Goal: Communication & Community: Answer question/provide support

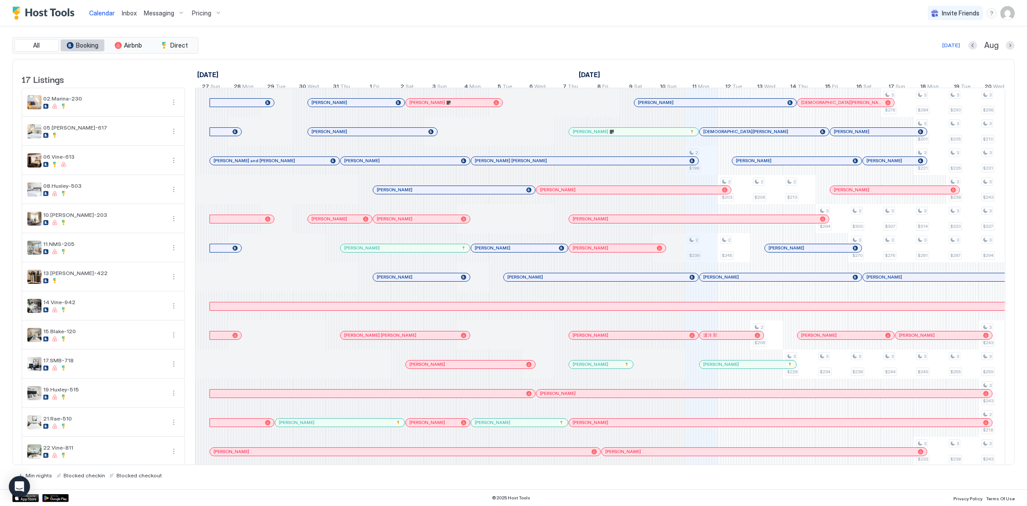
scroll to position [0, 410]
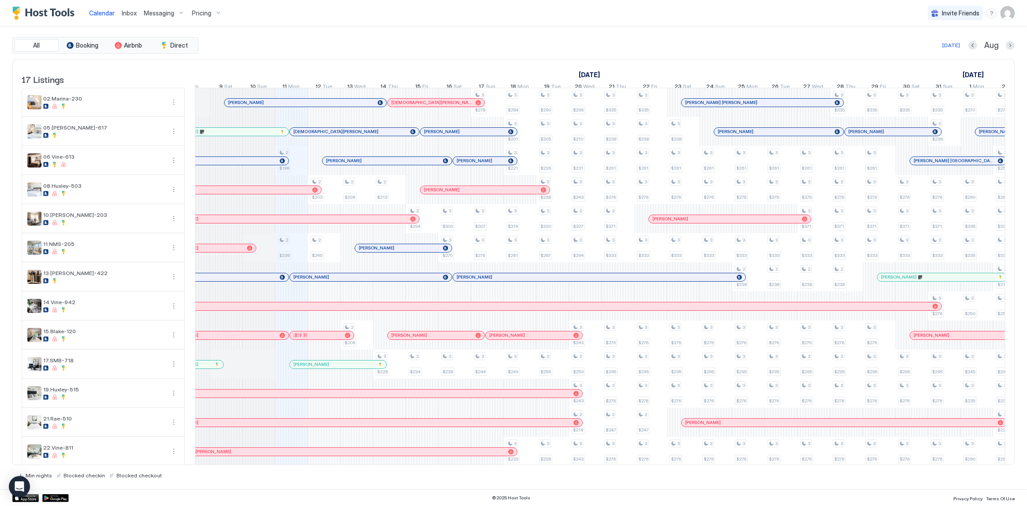
click at [124, 12] on span "Inbox" at bounding box center [129, 12] width 15 height 7
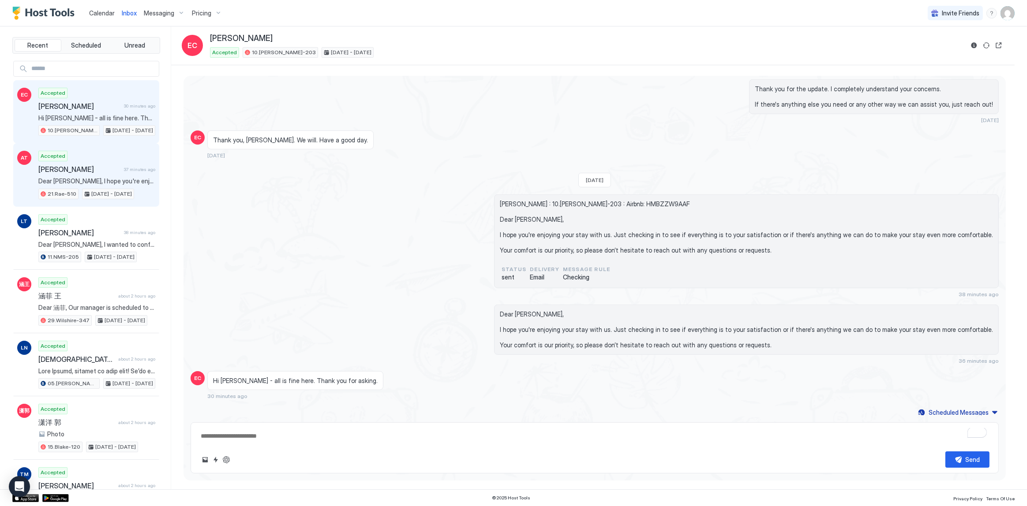
click at [118, 163] on div "Accepted Alyson Taylor 37 minutes ago Dear Alyson, I hope you're enjoying your …" at bounding box center [96, 175] width 117 height 49
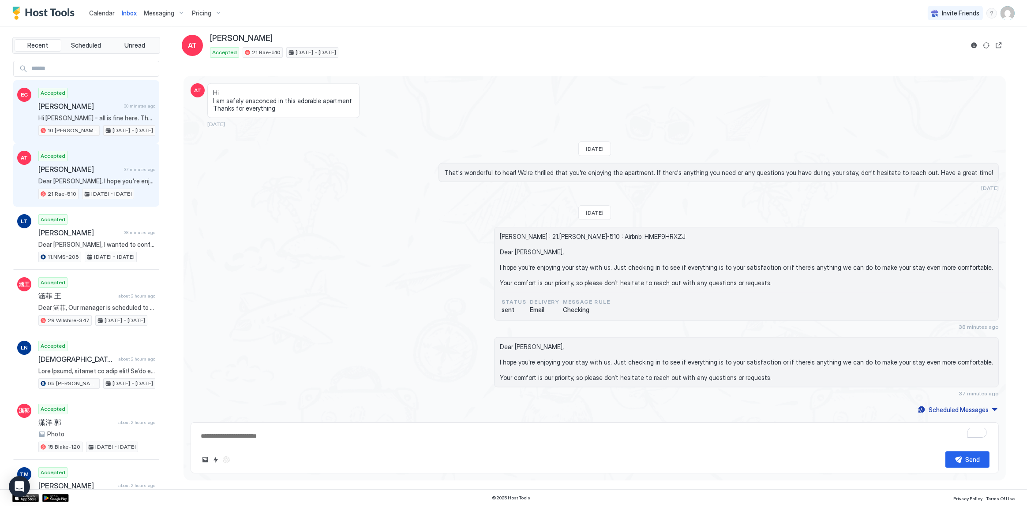
scroll to position [1688, 0]
click at [121, 111] on div "Accepted Elizabeth Chow 30 minutes ago Hi Tony - all is fine here. Thank you fo…" at bounding box center [96, 112] width 117 height 49
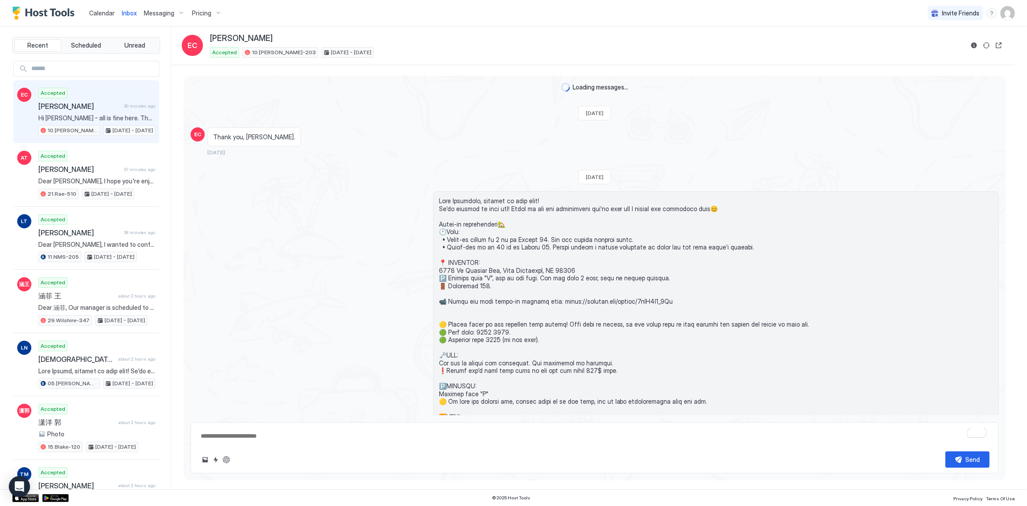
scroll to position [1168, 0]
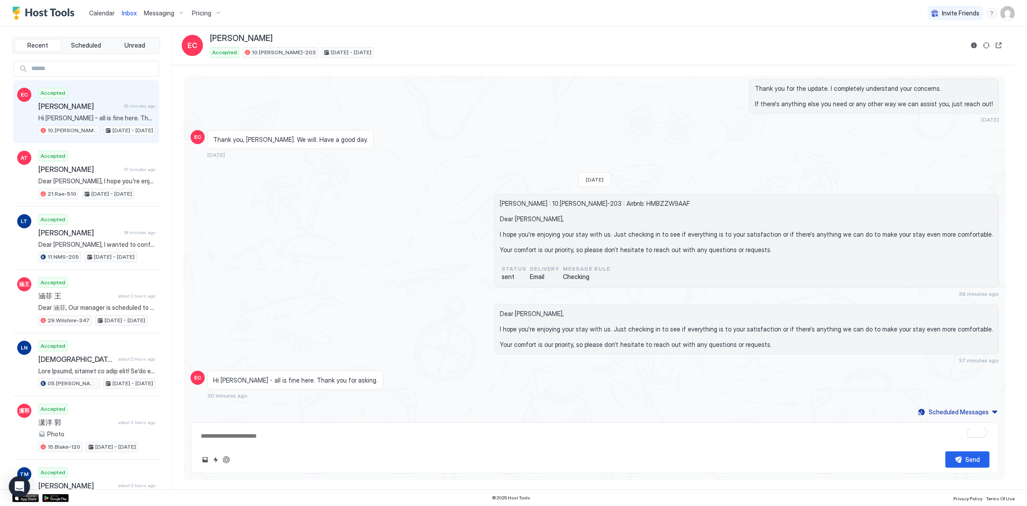
click at [94, 15] on span "Calendar" at bounding box center [102, 12] width 26 height 7
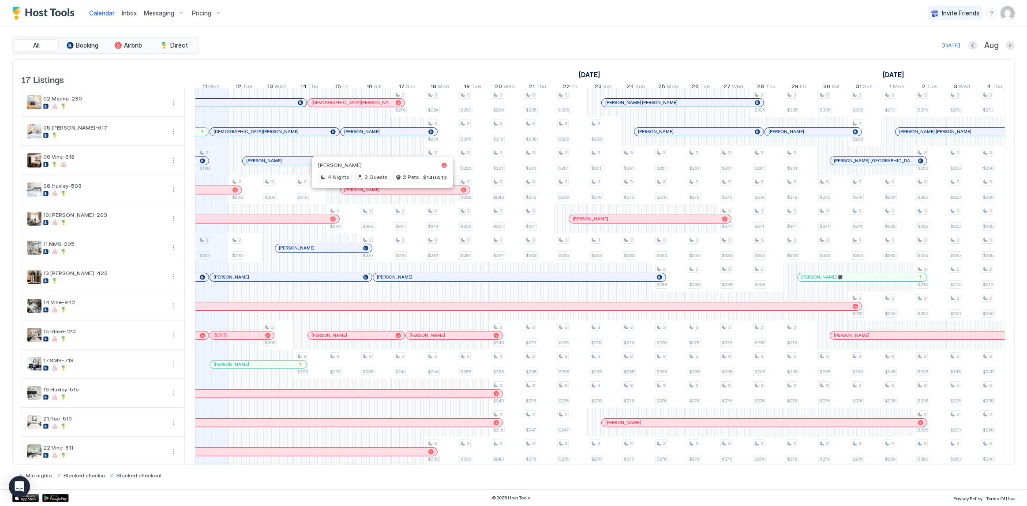
click at [238, 134] on div "[DEMOGRAPHIC_DATA][PERSON_NAME]" at bounding box center [274, 132] width 129 height 8
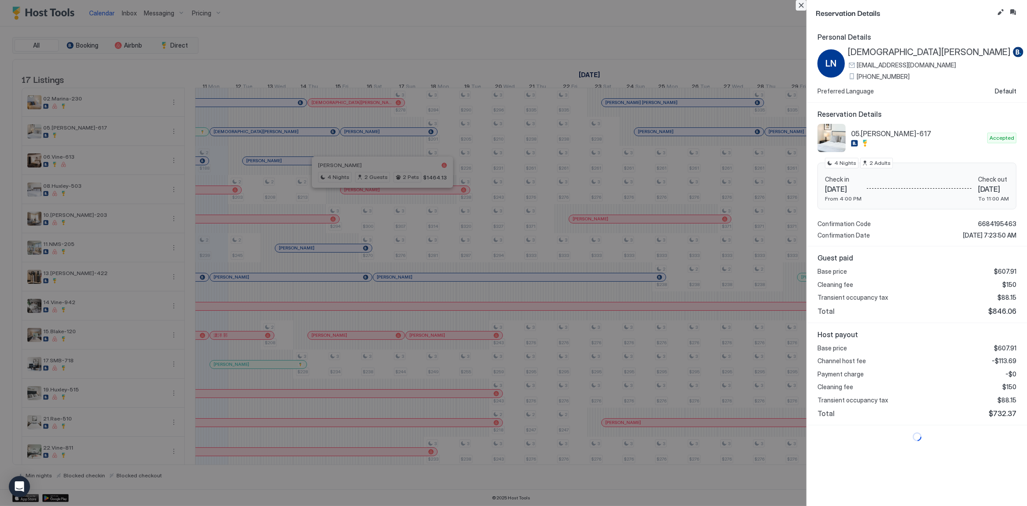
click at [799, 5] on button "Close" at bounding box center [801, 5] width 11 height 11
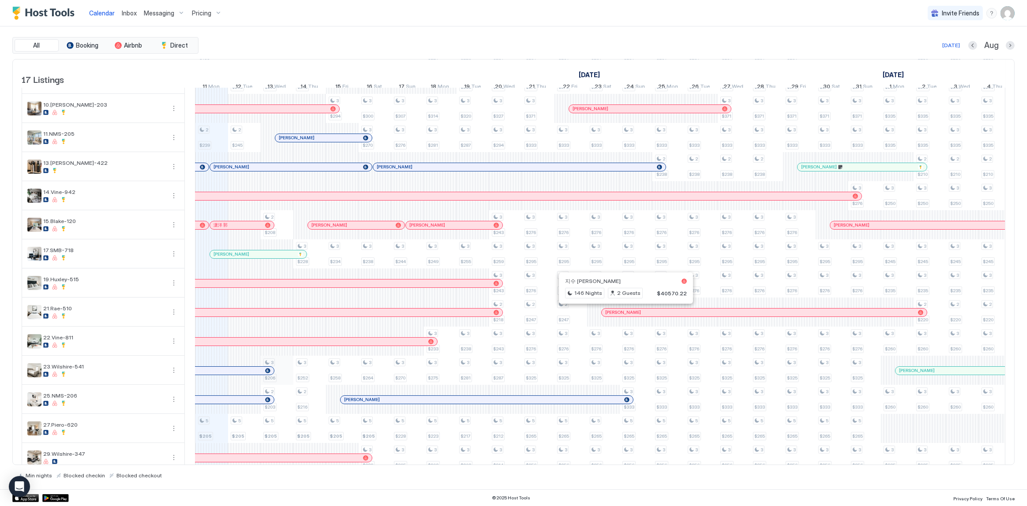
scroll to position [129, 0]
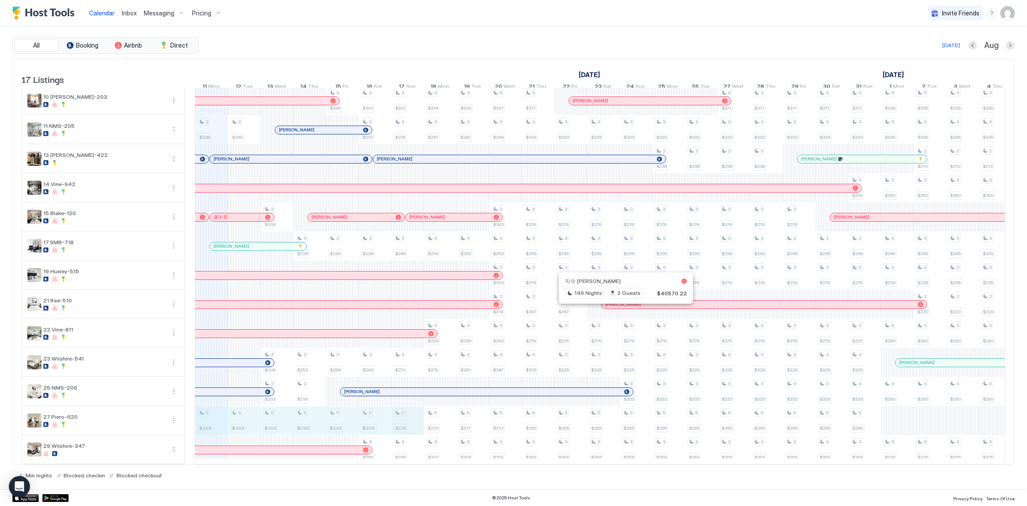
drag, startPoint x: 211, startPoint y: 421, endPoint x: 393, endPoint y: 423, distance: 182.2
click at [405, 423] on div "2 $188 2 $239 5 $205 2 $203 2 $245 5 $205 2 $208 2 $208 3 $206 2 $203 5 $205 2 …" at bounding box center [767, 217] width 2122 height 495
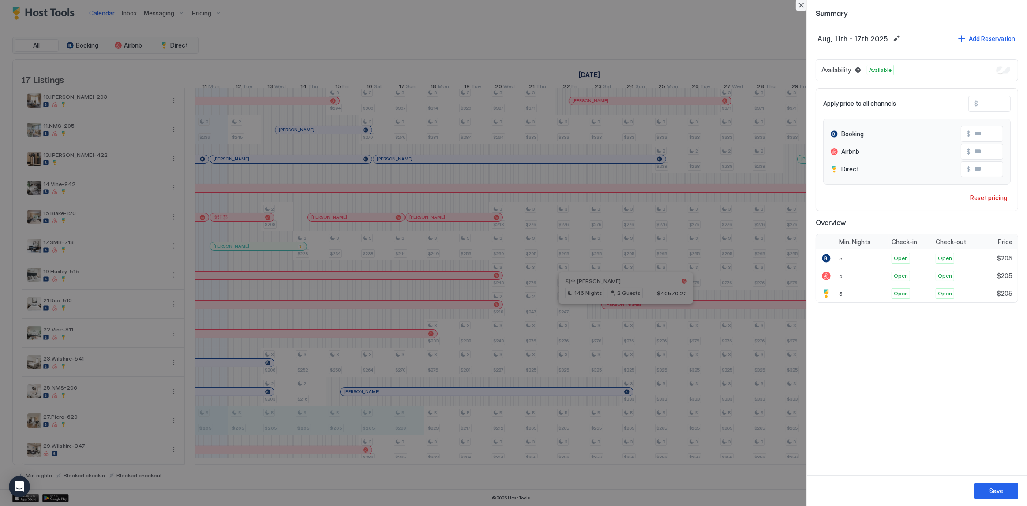
click at [800, 3] on button "Close" at bounding box center [801, 5] width 11 height 11
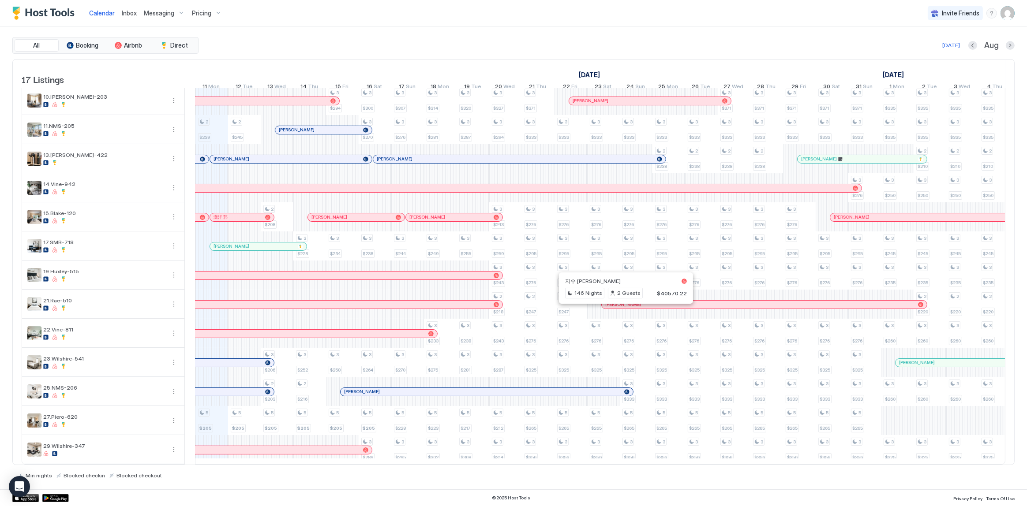
click at [125, 14] on span "Inbox" at bounding box center [129, 12] width 15 height 7
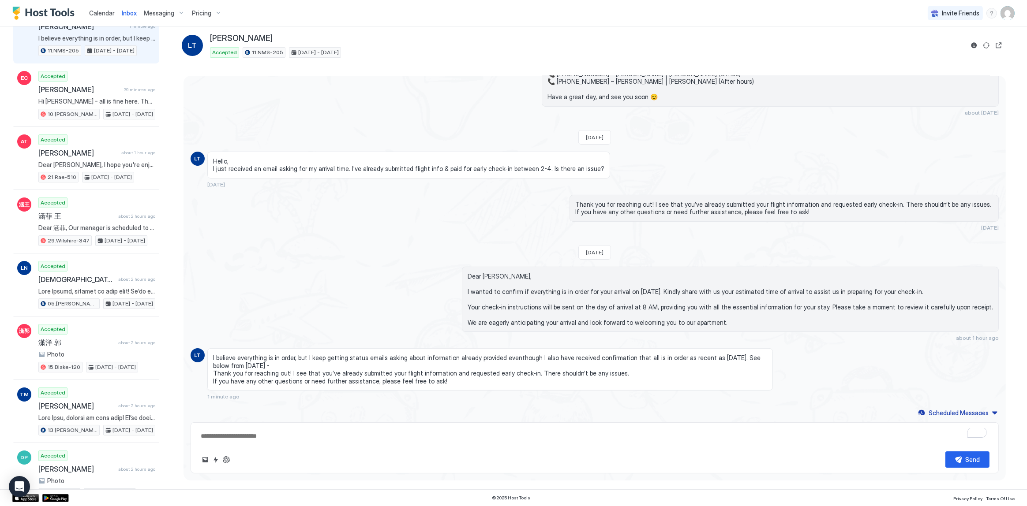
scroll to position [297, 0]
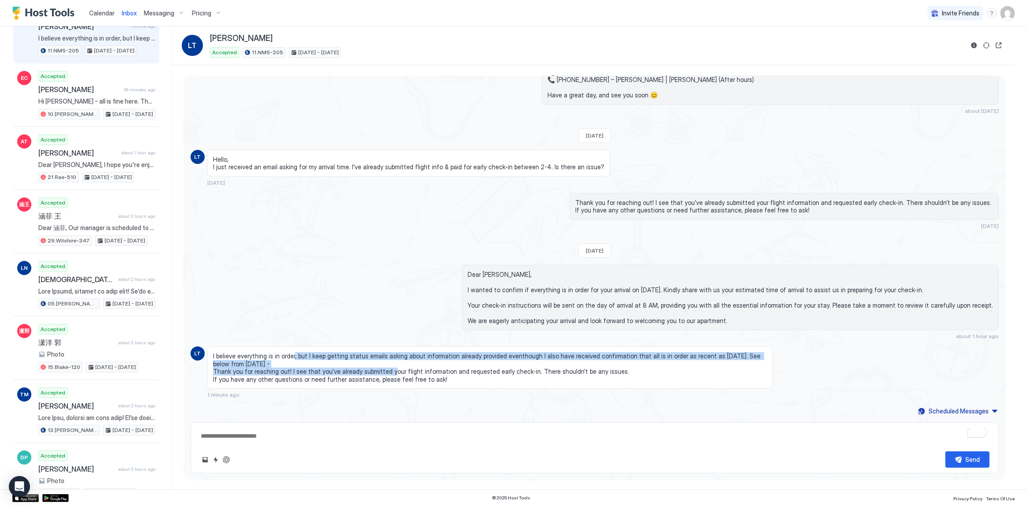
drag, startPoint x: 324, startPoint y: 360, endPoint x: 370, endPoint y: 369, distance: 46.9
click at [370, 369] on span "I believe everything is in order, but I keep getting status emails asking about…" at bounding box center [490, 367] width 554 height 31
click at [346, 368] on span "I believe everything is in order, but I keep getting status emails asking about…" at bounding box center [490, 367] width 554 height 31
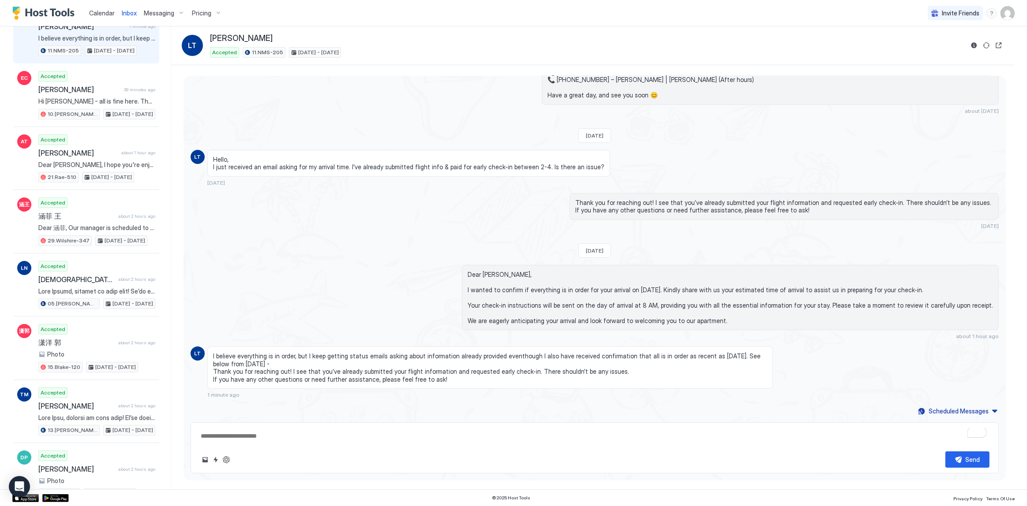
click at [412, 354] on span "I believe everything is in order, but I keep getting status emails asking about…" at bounding box center [490, 367] width 554 height 31
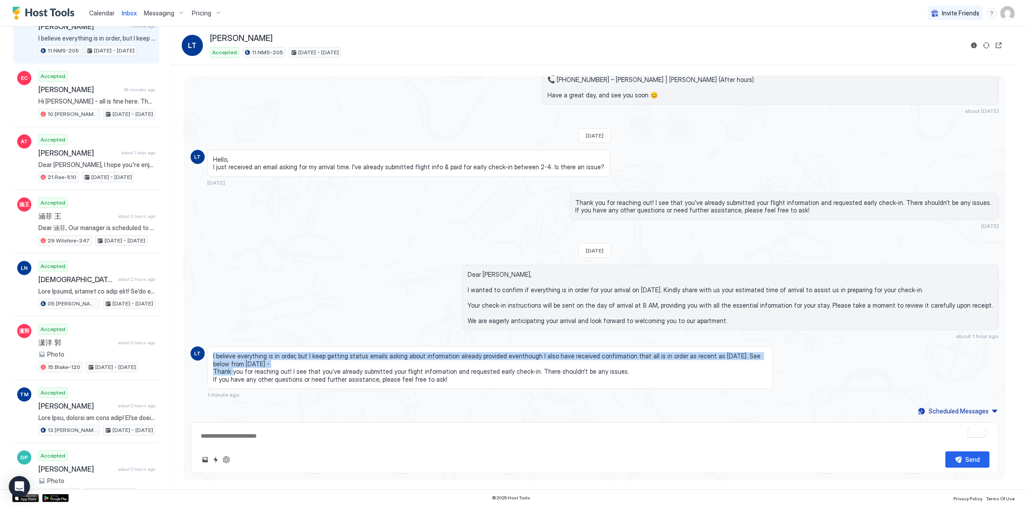
click at [412, 354] on span "I believe everything is in order, but I keep getting status emails asking about…" at bounding box center [490, 367] width 554 height 31
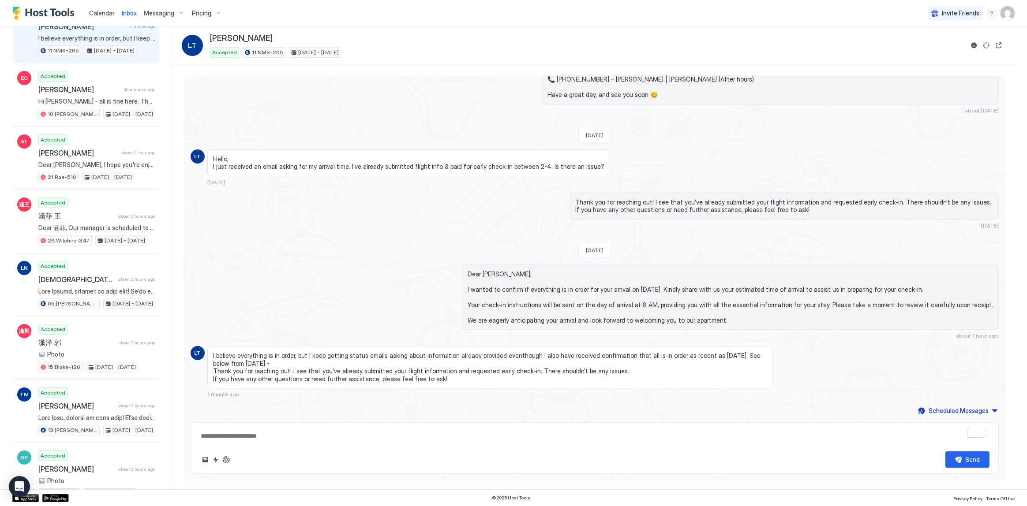
click at [382, 377] on span "I believe everything is in order, but I keep getting status emails asking about…" at bounding box center [490, 367] width 554 height 31
click at [325, 360] on span "I believe everything is in order, but I keep getting status emails asking about…" at bounding box center [490, 367] width 554 height 31
click at [330, 352] on span "I believe everything is in order, but I keep getting status emails asking about…" at bounding box center [490, 367] width 554 height 31
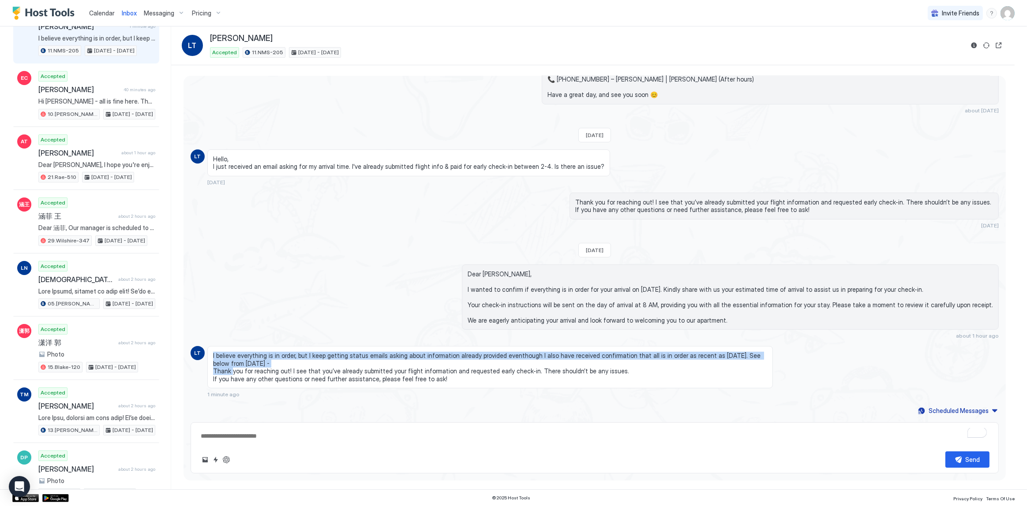
click at [330, 352] on span "I believe everything is in order, but I keep getting status emails asking about…" at bounding box center [490, 367] width 554 height 31
click at [339, 348] on div "I believe everything is in order, but I keep getting status emails asking about…" at bounding box center [490, 367] width 566 height 42
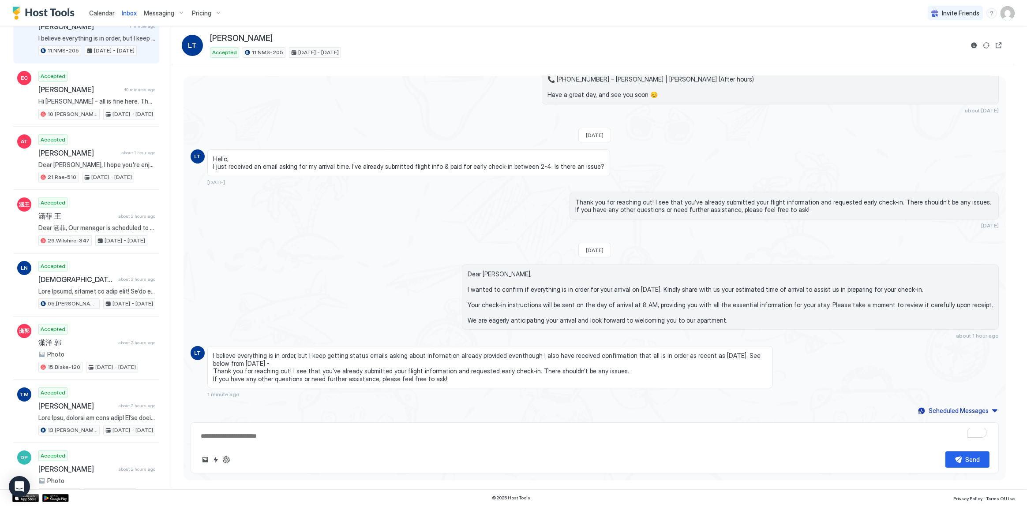
click at [393, 355] on span "I believe everything is in order, but I keep getting status emails asking about…" at bounding box center [490, 367] width 554 height 31
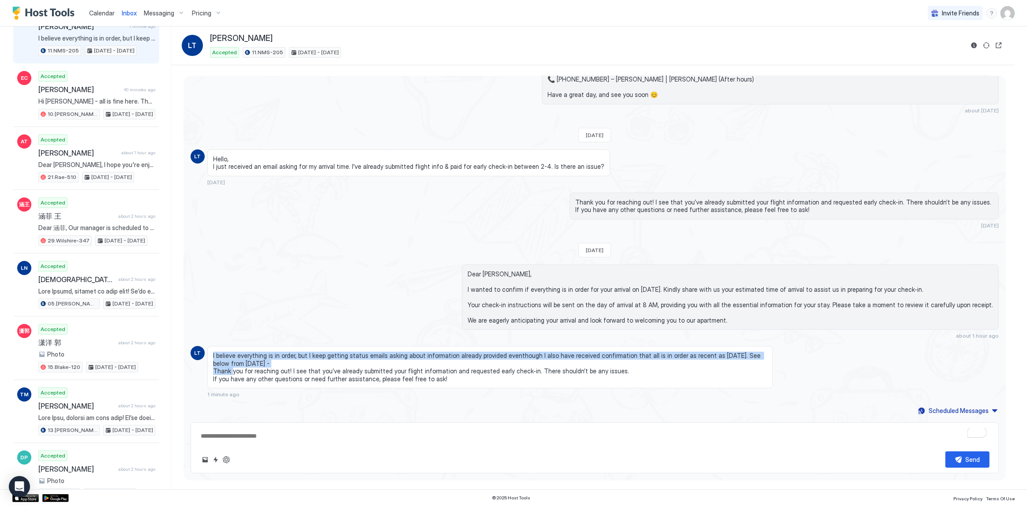
click at [393, 355] on span "I believe everything is in order, but I keep getting status emails asking about…" at bounding box center [490, 367] width 554 height 31
click at [522, 355] on span "I believe everything is in order, but I keep getting status emails asking about…" at bounding box center [490, 367] width 554 height 31
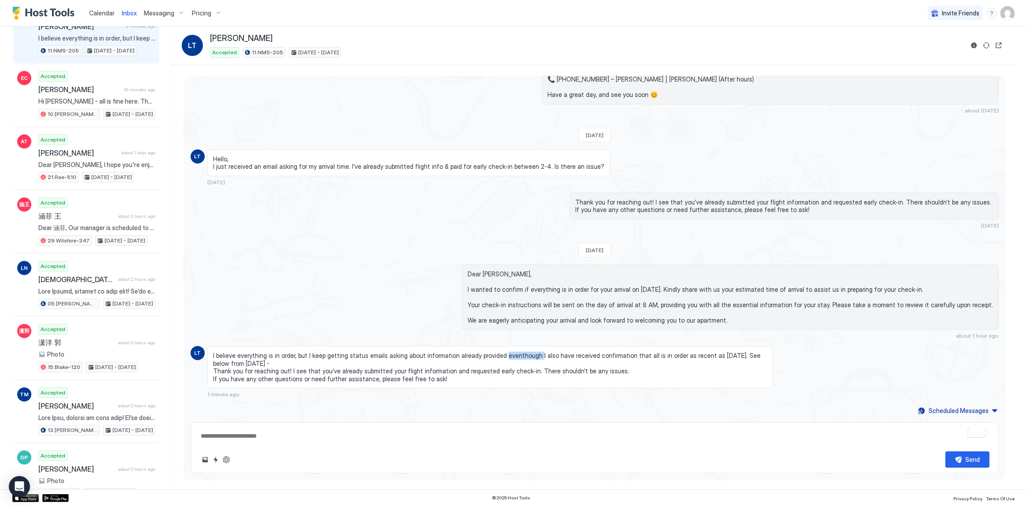
click at [522, 355] on span "I believe everything is in order, but I keep getting status emails asking about…" at bounding box center [490, 367] width 554 height 31
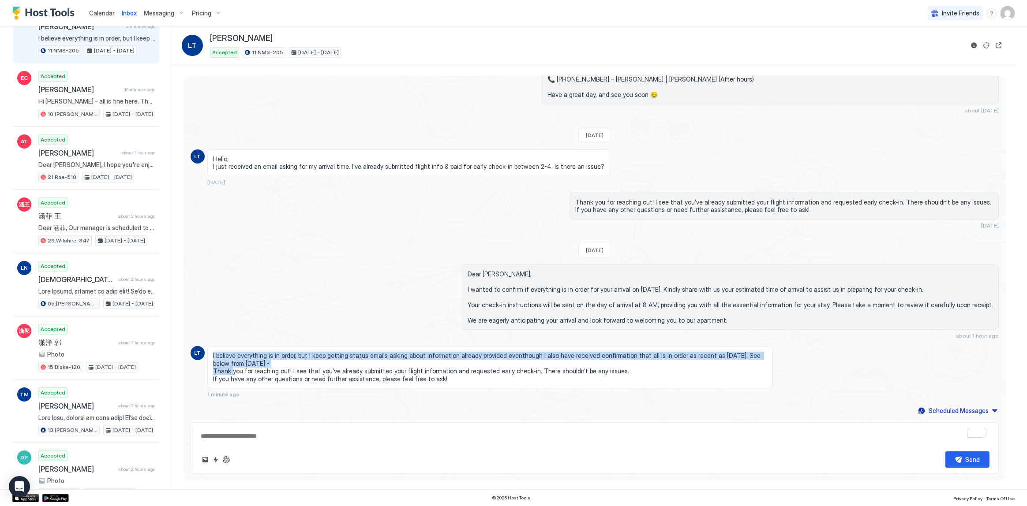
click at [522, 355] on span "I believe everything is in order, but I keep getting status emails asking about…" at bounding box center [490, 367] width 554 height 31
click at [382, 362] on span "I believe everything is in order, but I keep getting status emails asking about…" at bounding box center [490, 367] width 554 height 31
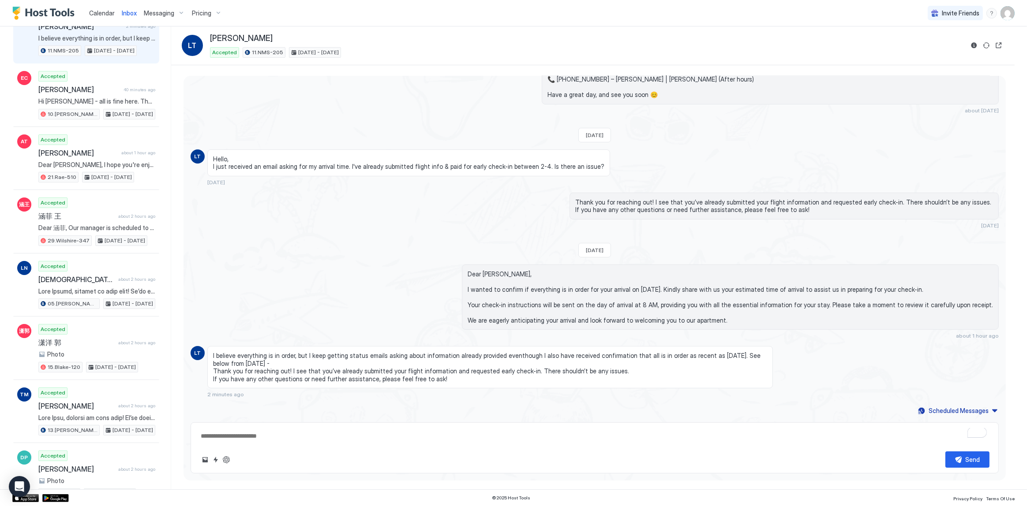
click at [390, 357] on span "I believe everything is in order, but I keep getting status emails asking about…" at bounding box center [490, 367] width 554 height 31
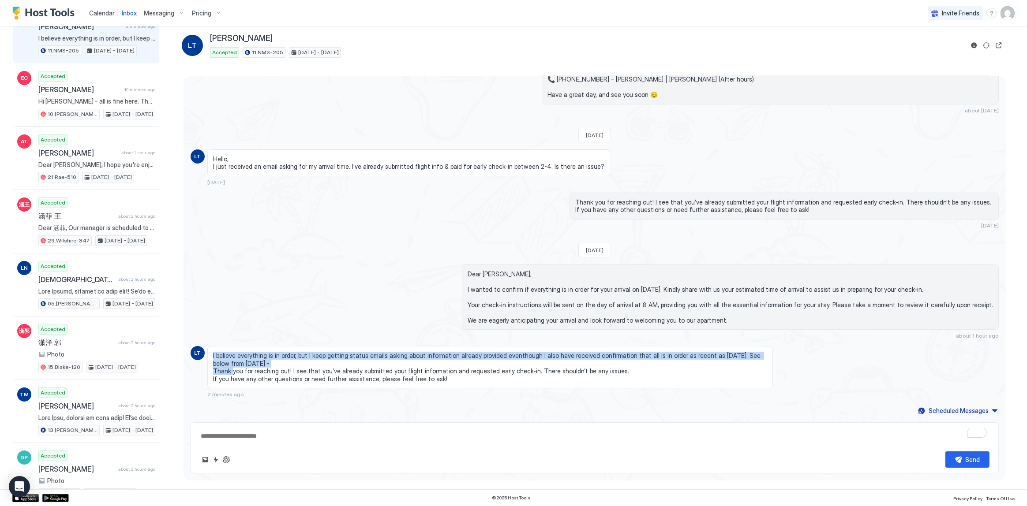
click at [390, 357] on span "I believe everything is in order, but I keep getting status emails asking about…" at bounding box center [490, 367] width 554 height 31
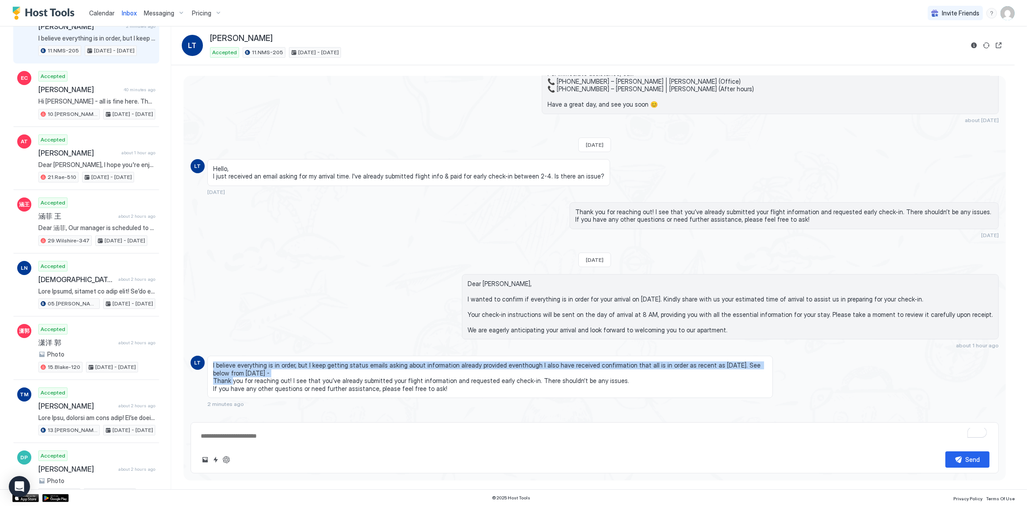
scroll to position [297, 0]
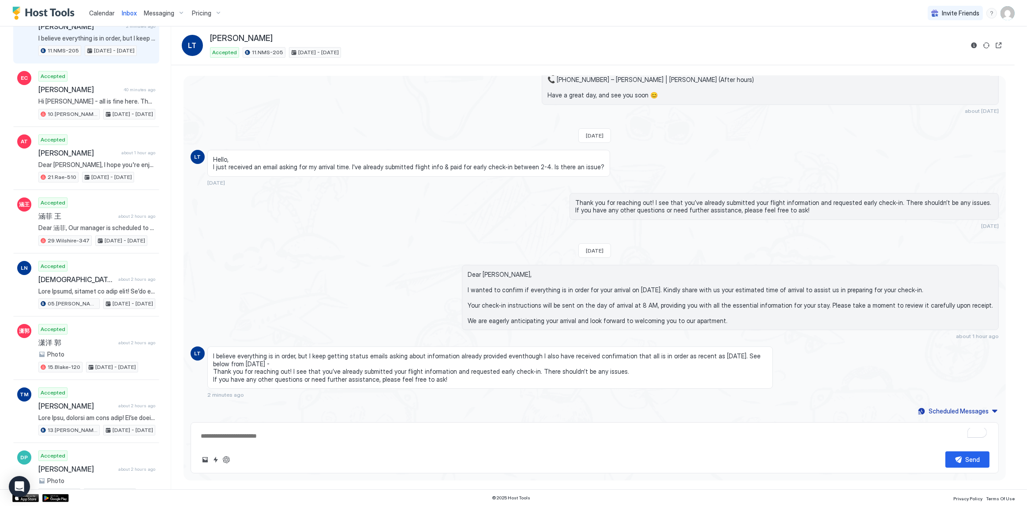
click at [608, 296] on span "Dear Lance, I wanted to confirm if everything is in order for your arrival on A…" at bounding box center [730, 298] width 525 height 54
click at [394, 373] on span "I believe everything is in order, but I keep getting status emails asking about…" at bounding box center [490, 367] width 554 height 31
click at [397, 379] on span "I believe everything is in order, but I keep getting status emails asking about…" at bounding box center [490, 367] width 554 height 31
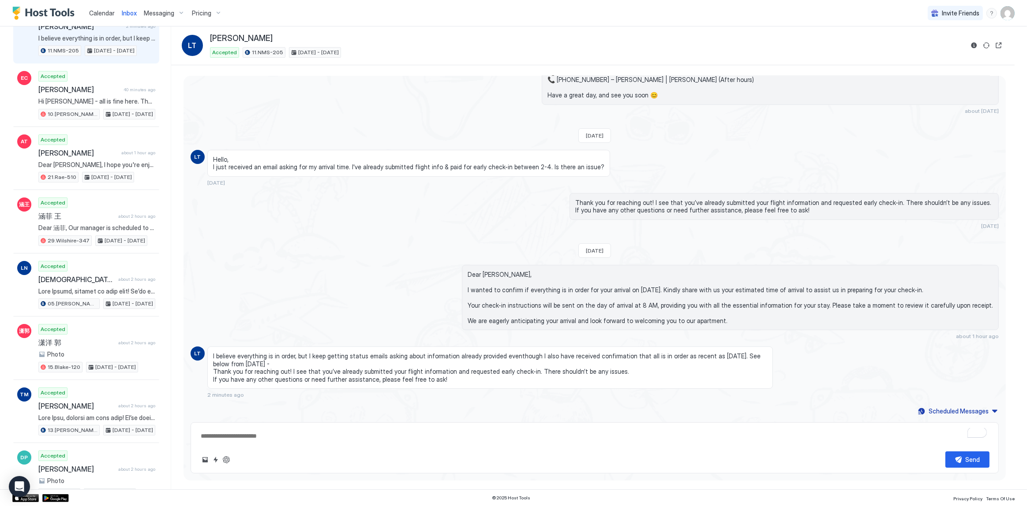
click at [398, 381] on span "I believe everything is in order, but I keep getting status emails asking about…" at bounding box center [490, 367] width 554 height 31
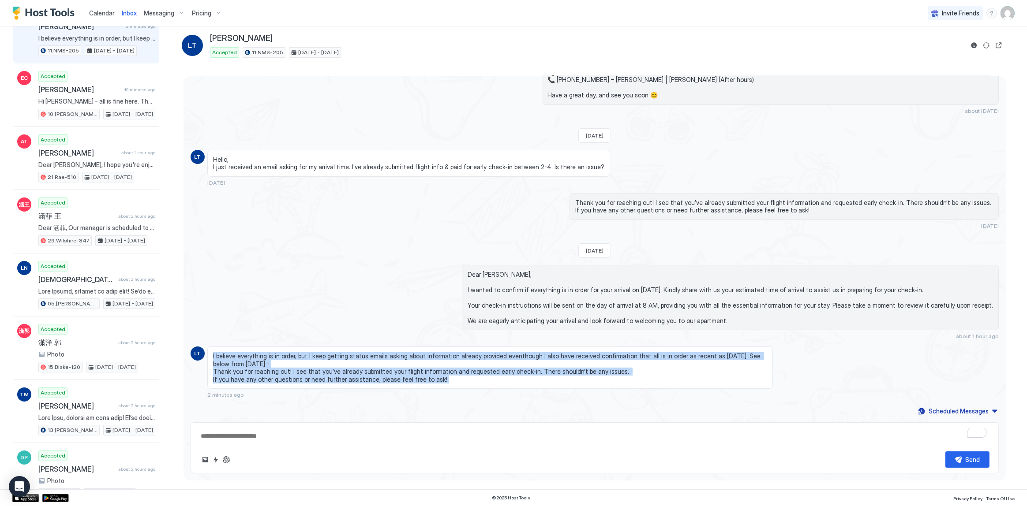
drag, startPoint x: 398, startPoint y: 381, endPoint x: 401, endPoint y: 359, distance: 21.7
click at [401, 359] on span "I believe everything is in order, but I keep getting status emails asking about…" at bounding box center [490, 367] width 554 height 31
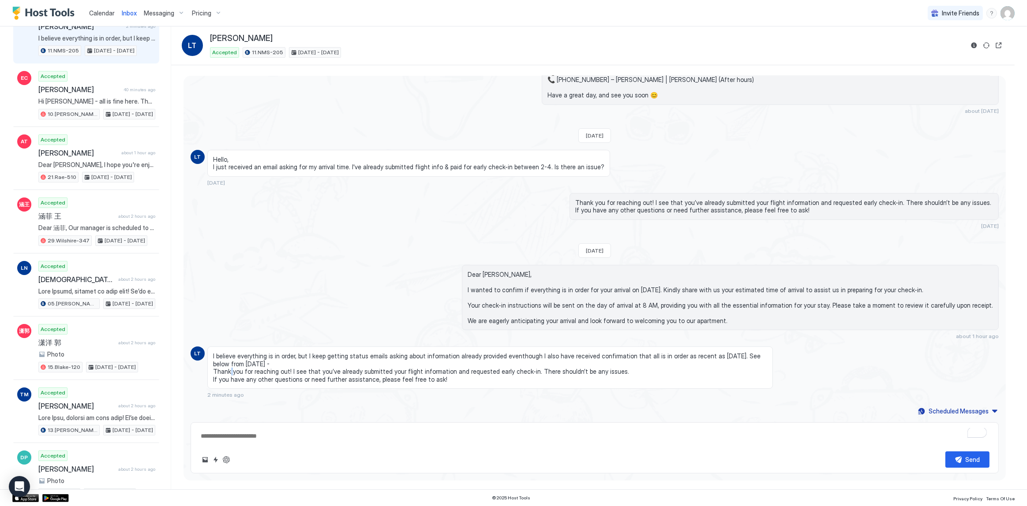
click at [401, 359] on span "I believe everything is in order, but I keep getting status emails asking about…" at bounding box center [490, 367] width 554 height 31
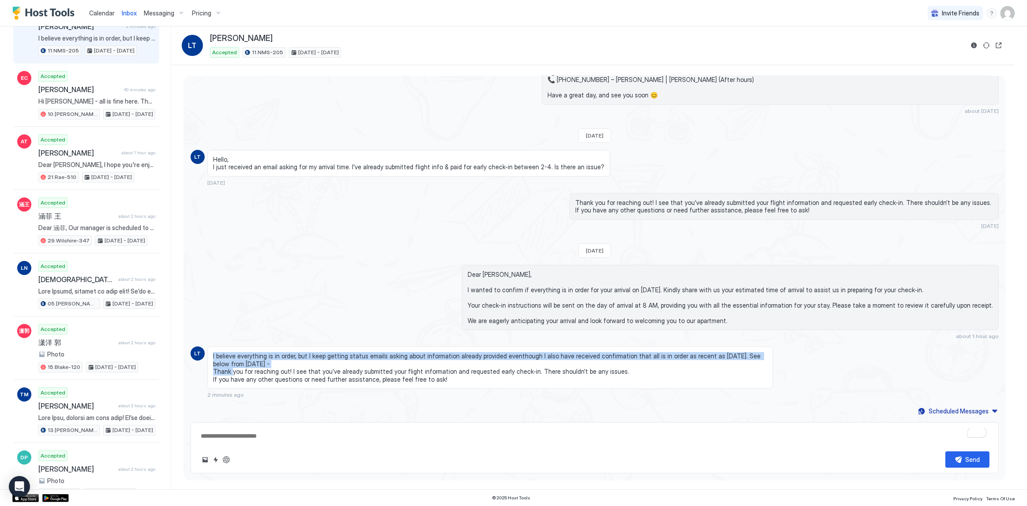
click at [401, 359] on span "I believe everything is in order, but I keep getting status emails asking about…" at bounding box center [490, 367] width 554 height 31
drag, startPoint x: 401, startPoint y: 359, endPoint x: 415, endPoint y: 373, distance: 20.0
click at [409, 371] on span "I believe everything is in order, but I keep getting status emails asking about…" at bounding box center [490, 367] width 554 height 31
click at [416, 373] on span "I believe everything is in order, but I keep getting status emails asking about…" at bounding box center [490, 367] width 554 height 31
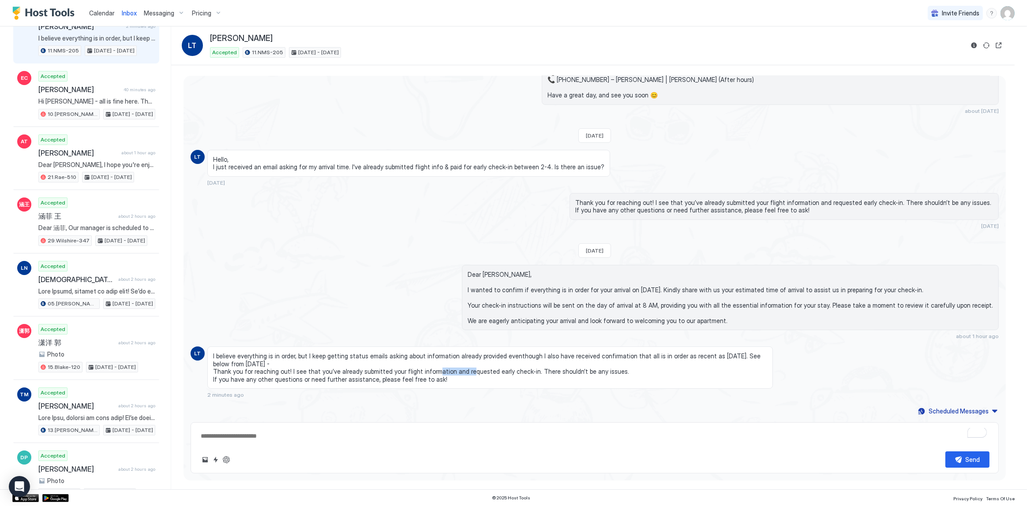
click at [416, 373] on span "I believe everything is in order, but I keep getting status emails asking about…" at bounding box center [490, 367] width 554 height 31
click at [421, 376] on span "I believe everything is in order, but I keep getting status emails asking about…" at bounding box center [490, 367] width 554 height 31
click at [613, 318] on span "Dear Lance, I wanted to confirm if everything is in order for your arrival on A…" at bounding box center [730, 298] width 525 height 54
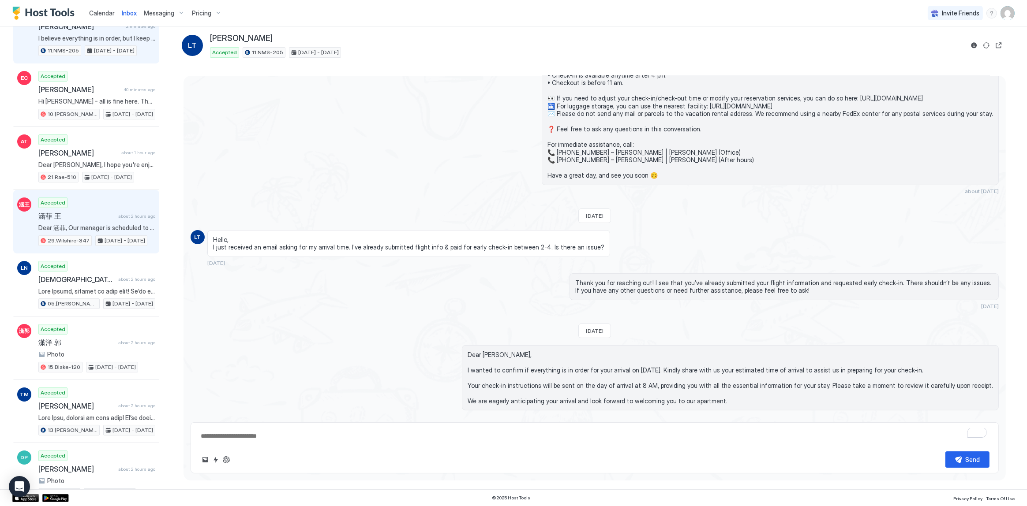
scroll to position [0, 0]
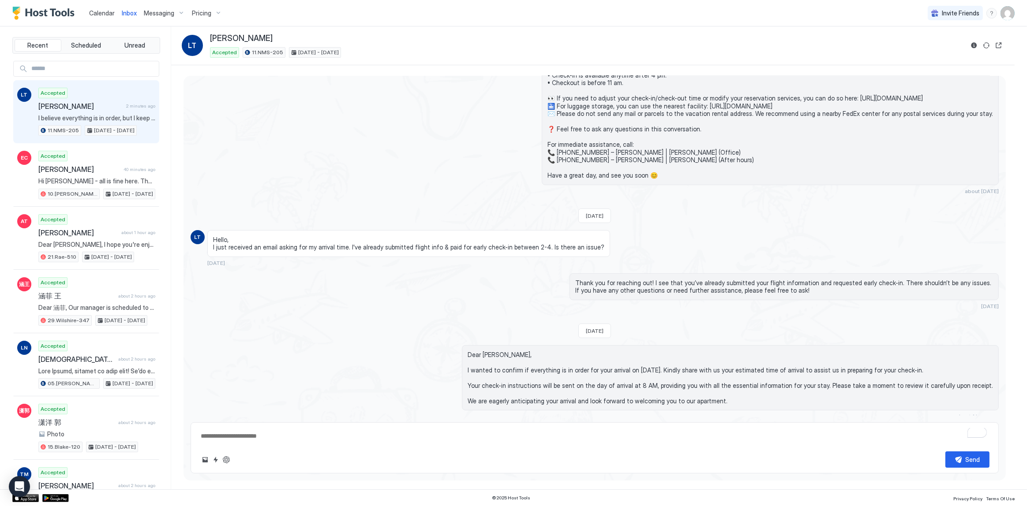
click at [336, 177] on div "Dear Lance, Thank you for choosing to stay at our apartment. 📅 I’d like to conf…" at bounding box center [595, 102] width 808 height 183
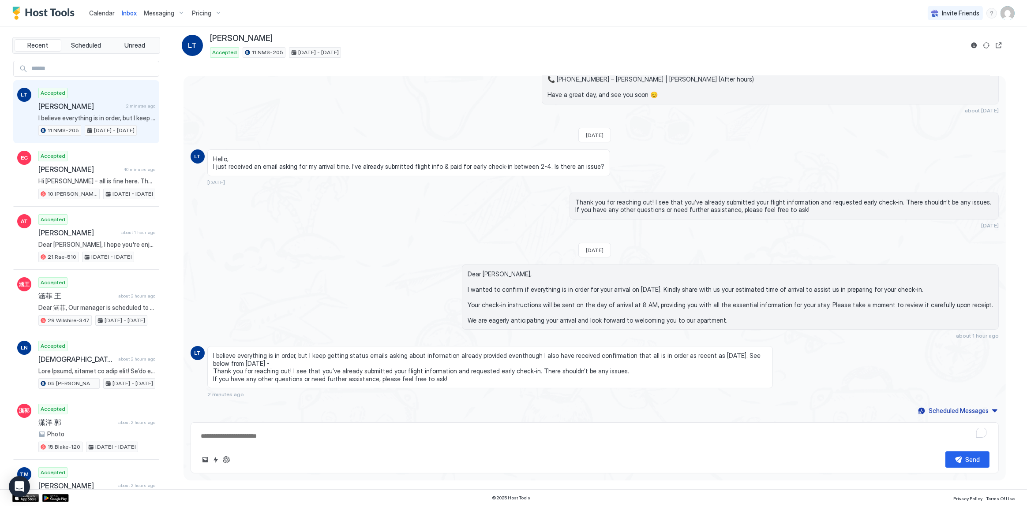
scroll to position [297, 0]
click at [413, 374] on span "I believe everything is in order, but I keep getting status emails asking about…" at bounding box center [490, 367] width 554 height 31
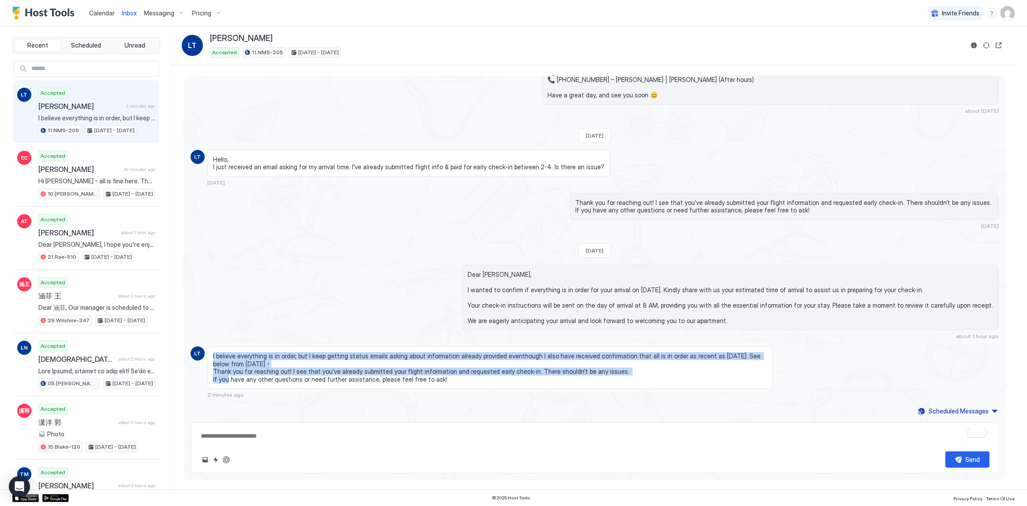
drag, startPoint x: 413, startPoint y: 374, endPoint x: 419, endPoint y: 365, distance: 9.9
click at [419, 365] on span "I believe everything is in order, but I keep getting status emails asking about…" at bounding box center [490, 367] width 554 height 31
click at [420, 363] on span "I believe everything is in order, but I keep getting status emails asking about…" at bounding box center [490, 367] width 554 height 31
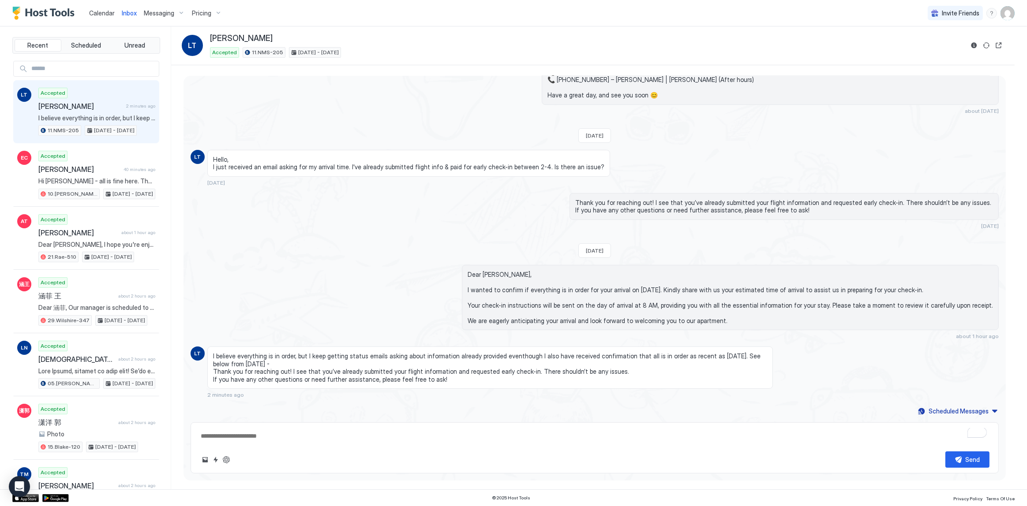
click at [420, 363] on span "I believe everything is in order, but I keep getting status emails asking about…" at bounding box center [490, 367] width 554 height 31
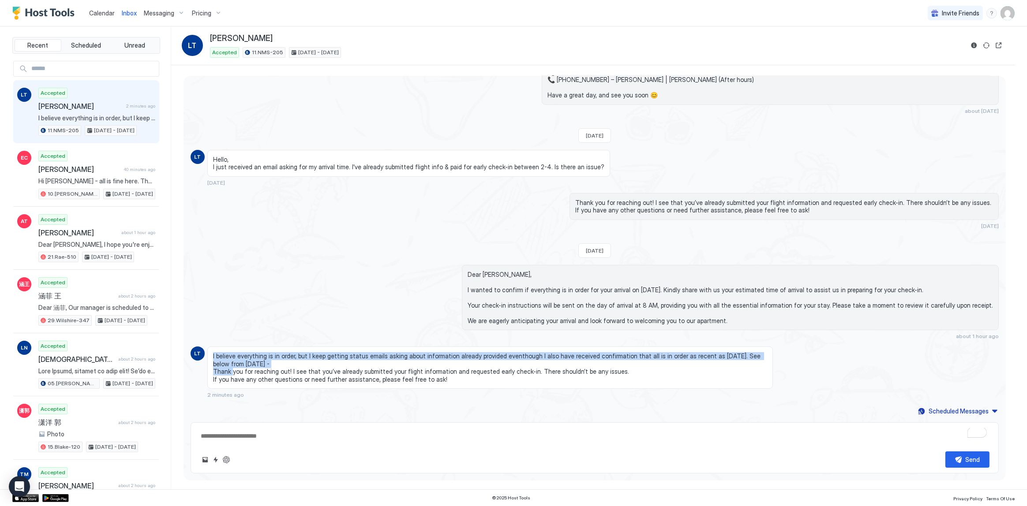
click at [420, 363] on span "I believe everything is in order, but I keep getting status emails asking about…" at bounding box center [490, 367] width 554 height 31
click at [423, 362] on span "I believe everything is in order, but I keep getting status emails asking about…" at bounding box center [490, 367] width 554 height 31
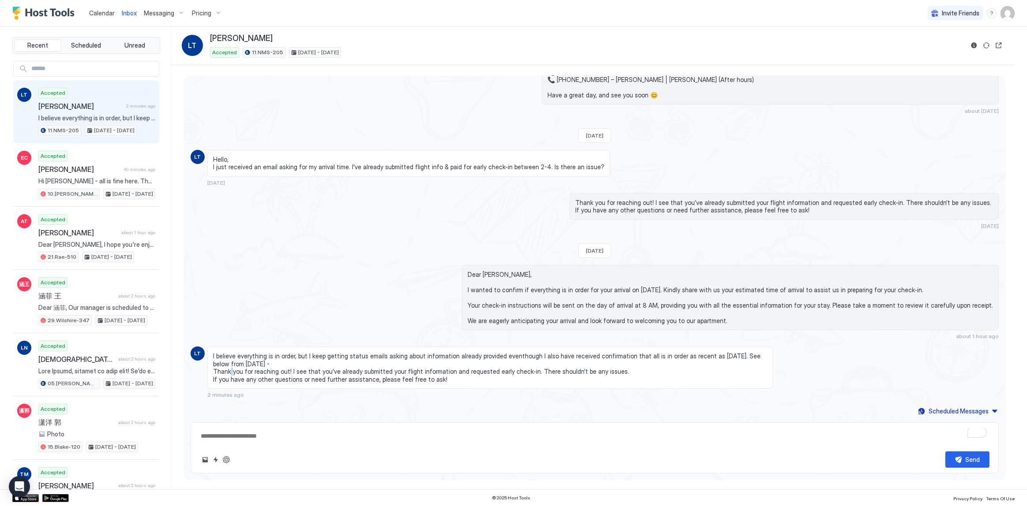
click at [423, 362] on span "I believe everything is in order, but I keep getting status emails asking about…" at bounding box center [490, 367] width 554 height 31
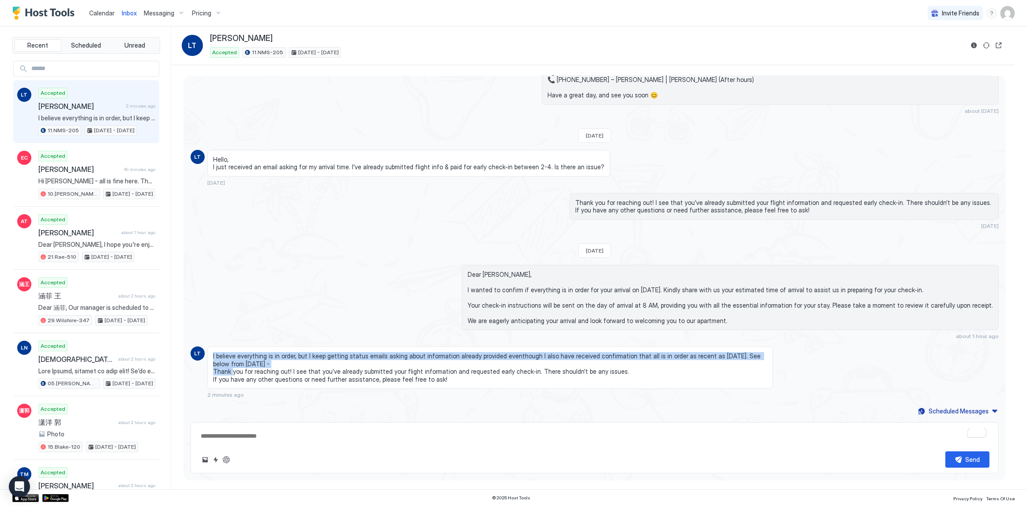
click at [423, 362] on span "I believe everything is in order, but I keep getting status emails asking about…" at bounding box center [490, 367] width 554 height 31
click at [440, 355] on span "I believe everything is in order, but I keep getting status emails asking about…" at bounding box center [490, 367] width 554 height 31
click at [440, 356] on span "I believe everything is in order, but I keep getting status emails asking about…" at bounding box center [490, 367] width 554 height 31
click at [441, 357] on span "I believe everything is in order, but I keep getting status emails asking about…" at bounding box center [490, 367] width 554 height 31
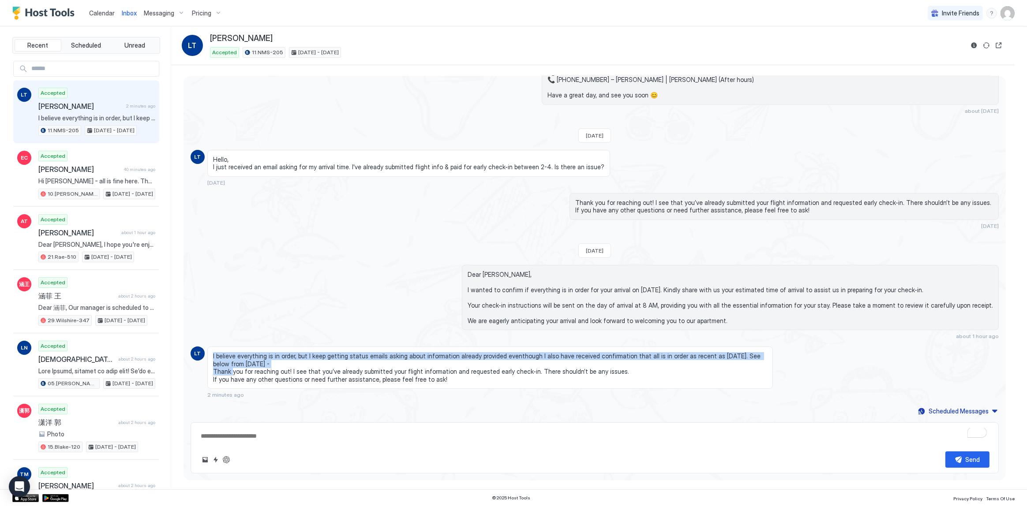
click at [441, 357] on span "I believe everything is in order, but I keep getting status emails asking about…" at bounding box center [490, 367] width 554 height 31
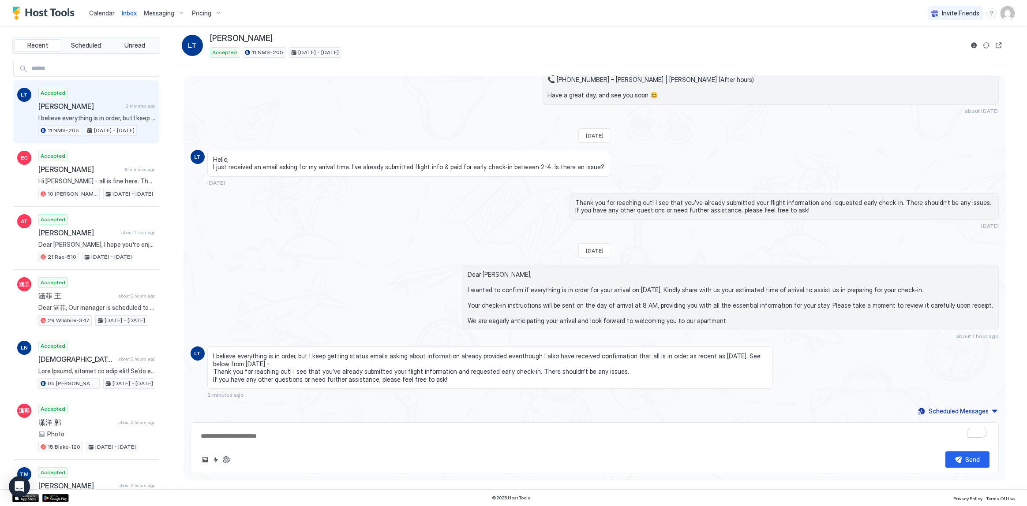
click at [630, 293] on span "Dear [PERSON_NAME], I wanted to confirm if everything is in order for your arri…" at bounding box center [730, 298] width 525 height 54
click at [502, 235] on div "Fri, July 4th 2025 11.NMS-205 Booking Reservation number : 5514983465 Lance Tay…" at bounding box center [595, 98] width 822 height 639
click at [494, 363] on span "I believe everything is in order, but I keep getting status emails asking about…" at bounding box center [490, 367] width 554 height 31
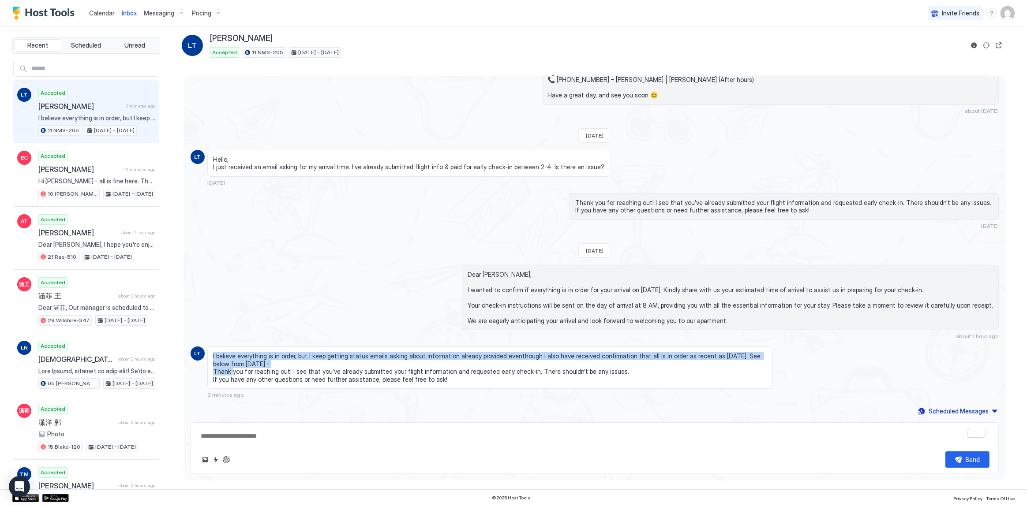
click at [494, 363] on span "I believe everything is in order, but I keep getting status emails asking about…" at bounding box center [490, 367] width 554 height 31
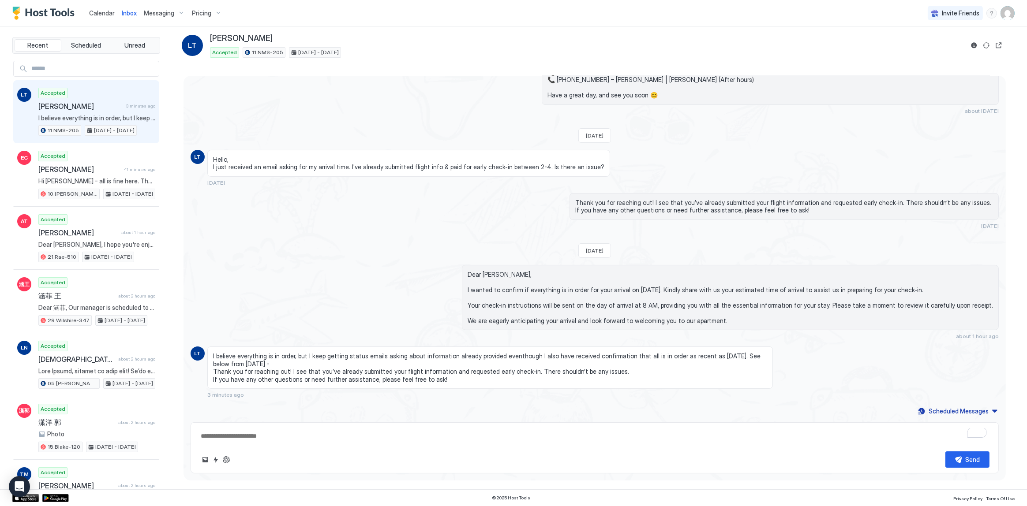
click at [505, 370] on span "I believe everything is in order, but I keep getting status emails asking about…" at bounding box center [490, 367] width 554 height 31
click at [502, 362] on span "I believe everything is in order, but I keep getting status emails asking about…" at bounding box center [490, 367] width 554 height 31
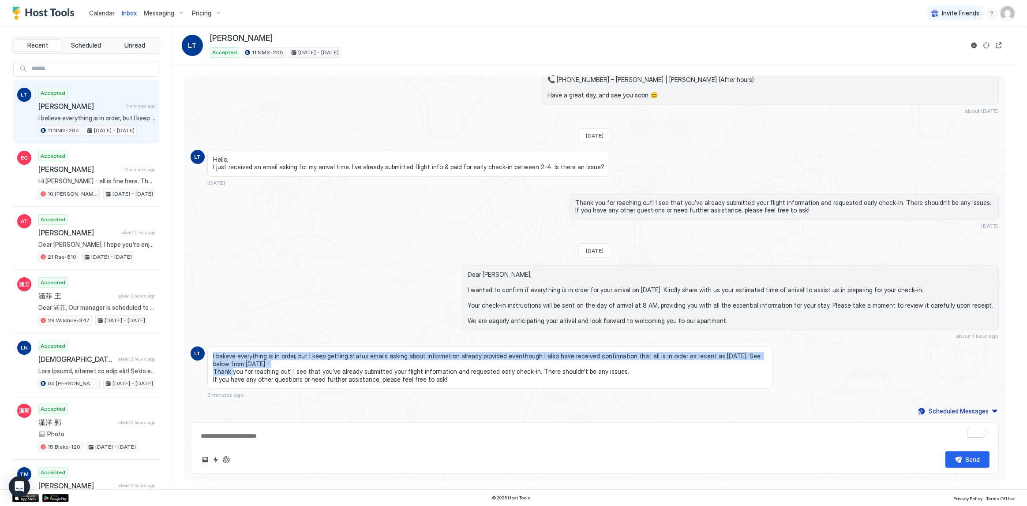
click at [502, 362] on span "I believe everything is in order, but I keep getting status emails asking about…" at bounding box center [490, 367] width 554 height 31
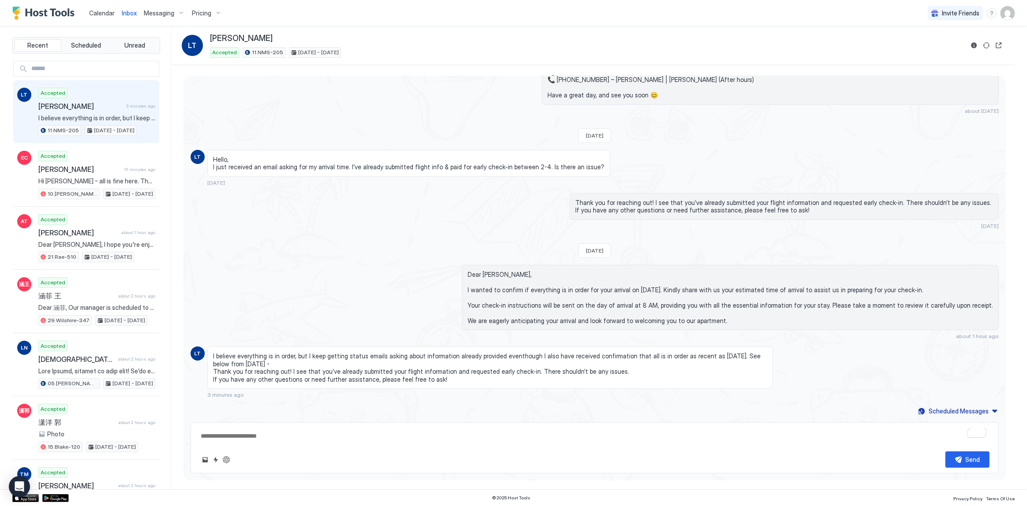
click at [569, 372] on span "I believe everything is in order, but I keep getting status emails asking about…" at bounding box center [490, 367] width 554 height 31
click at [563, 367] on span "I believe everything is in order, but I keep getting status emails asking about…" at bounding box center [490, 367] width 554 height 31
click at [562, 366] on span "I believe everything is in order, but I keep getting status emails asking about…" at bounding box center [490, 367] width 554 height 31
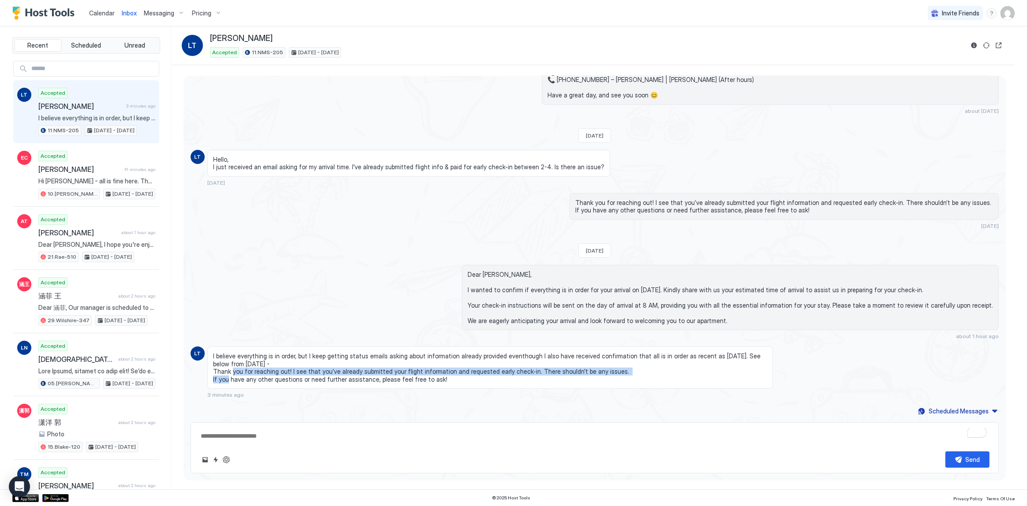
click at [562, 366] on span "I believe everything is in order, but I keep getting status emails asking about…" at bounding box center [490, 367] width 554 height 31
click at [230, 459] on button "ChatGPT Auto Reply" at bounding box center [226, 460] width 11 height 11
type textarea "*"
type textarea "**********"
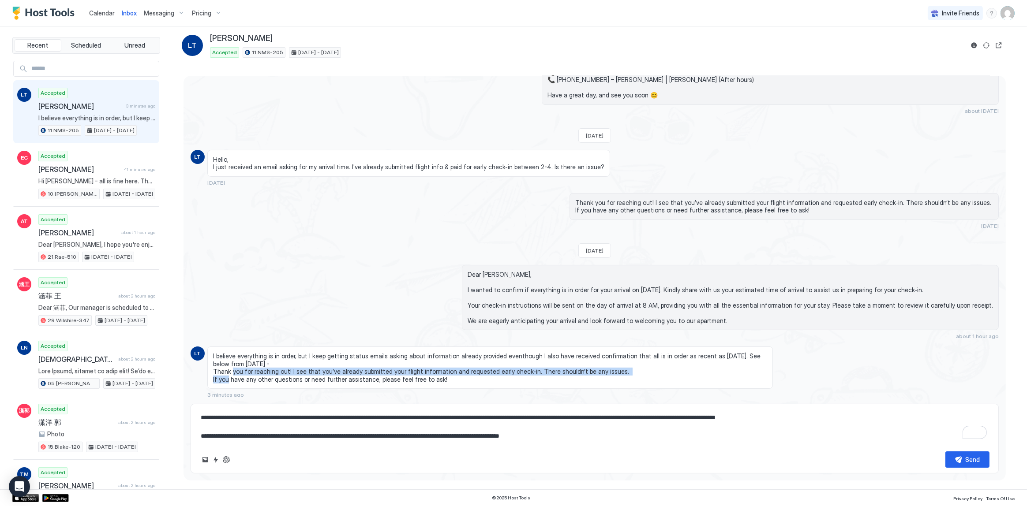
click at [363, 371] on span "I believe everything is in order, but I keep getting status emails asking about…" at bounding box center [490, 367] width 554 height 31
click at [386, 368] on span "I believe everything is in order, but I keep getting status emails asking about…" at bounding box center [490, 367] width 554 height 31
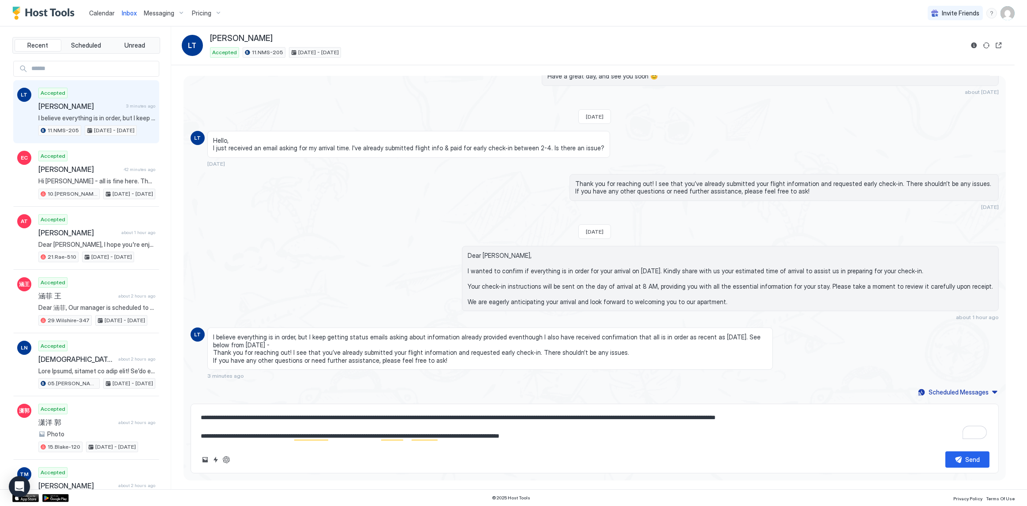
click at [348, 336] on span "I believe everything is in order, but I keep getting status emails asking about…" at bounding box center [490, 348] width 554 height 31
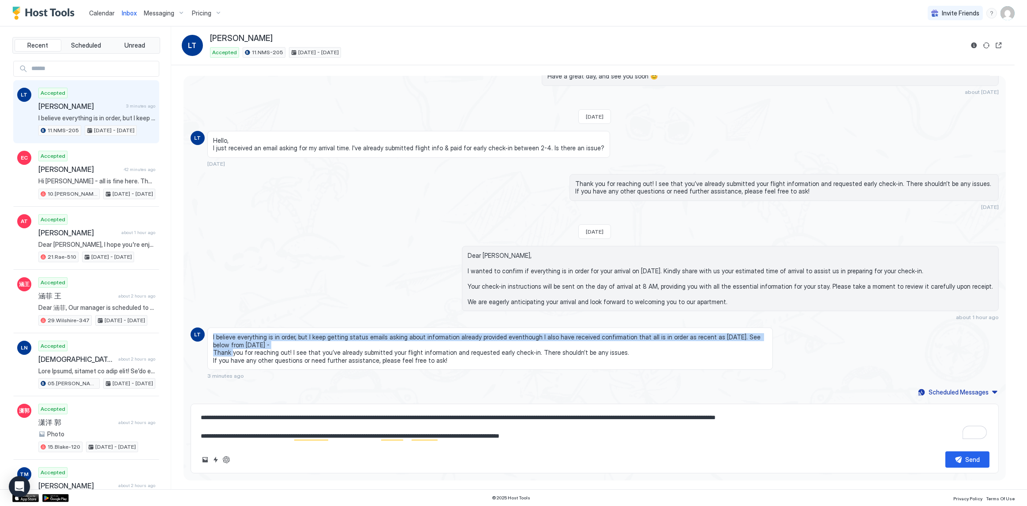
click at [348, 336] on span "I believe everything is in order, but I keep getting status emails asking about…" at bounding box center [490, 348] width 554 height 31
click at [362, 341] on span "I believe everything is in order, but I keep getting status emails asking about…" at bounding box center [490, 348] width 554 height 31
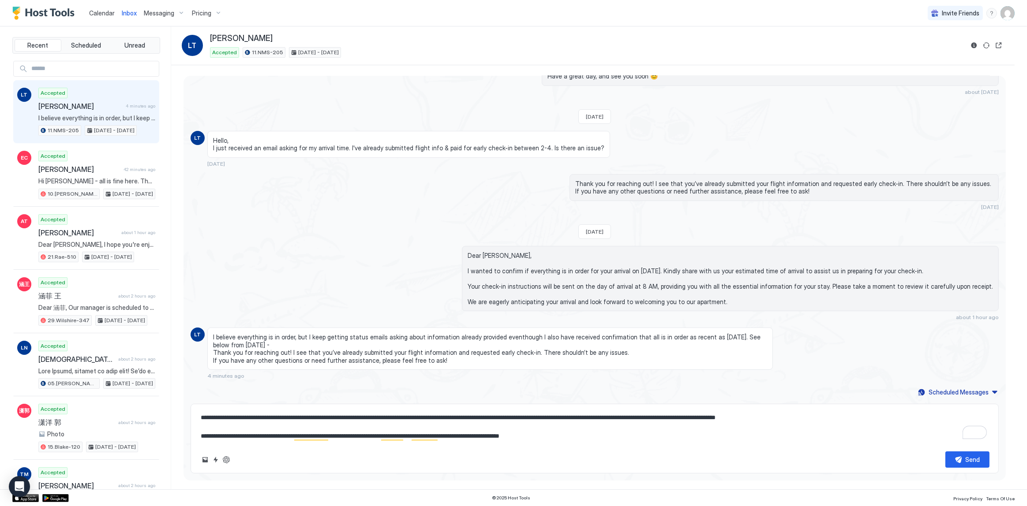
click at [672, 340] on span "I believe everything is in order, but I keep getting status emails asking about…" at bounding box center [490, 348] width 554 height 31
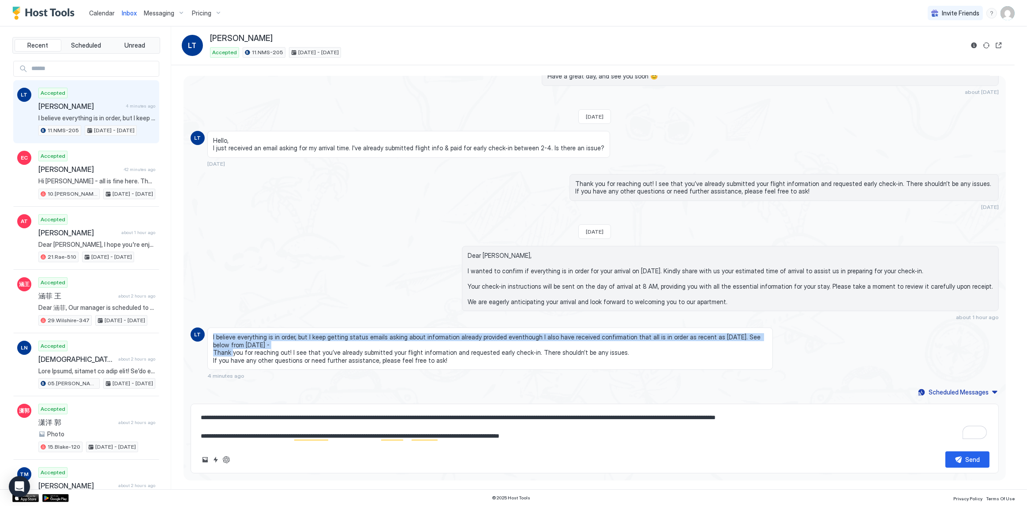
click at [672, 340] on span "I believe everything is in order, but I keep getting status emails asking about…" at bounding box center [490, 348] width 554 height 31
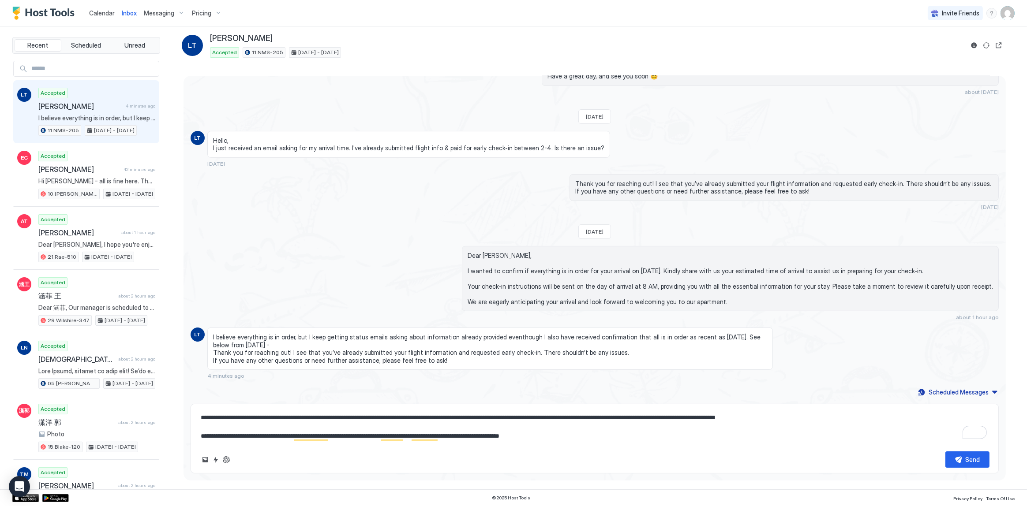
click at [674, 352] on span "I believe everything is in order, but I keep getting status emails asking about…" at bounding box center [490, 348] width 554 height 31
click at [642, 267] on span "Dear [PERSON_NAME], I wanted to confirm if everything is in order for your arri…" at bounding box center [730, 279] width 525 height 54
click at [376, 416] on textarea "**********" at bounding box center [595, 427] width 790 height 35
type textarea "*"
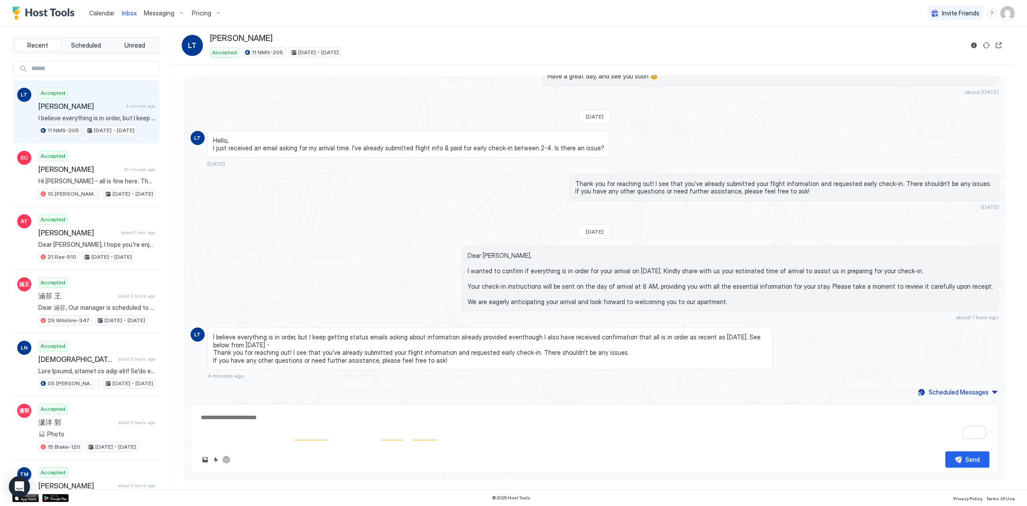
scroll to position [298, 0]
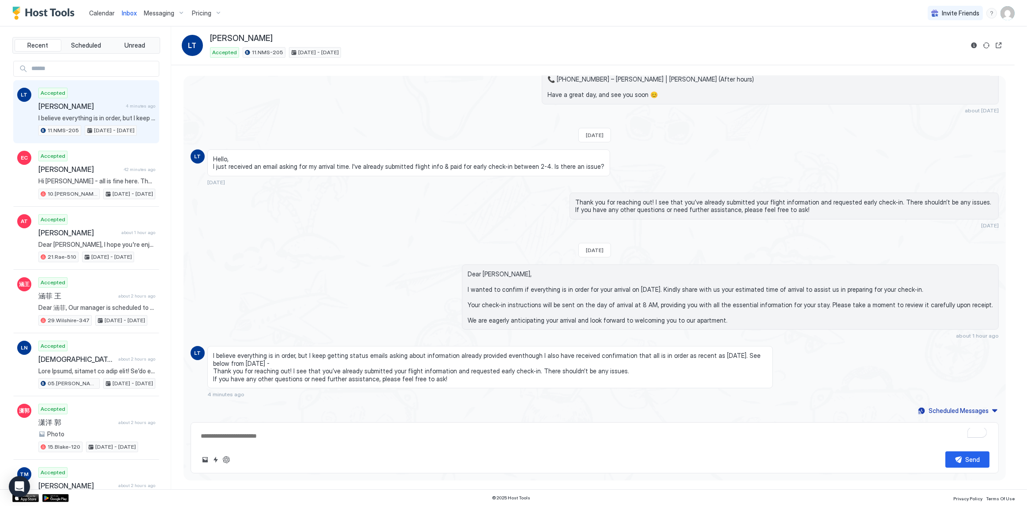
click at [363, 352] on span "I believe everything is in order, but I keep getting status emails asking about…" at bounding box center [490, 367] width 554 height 31
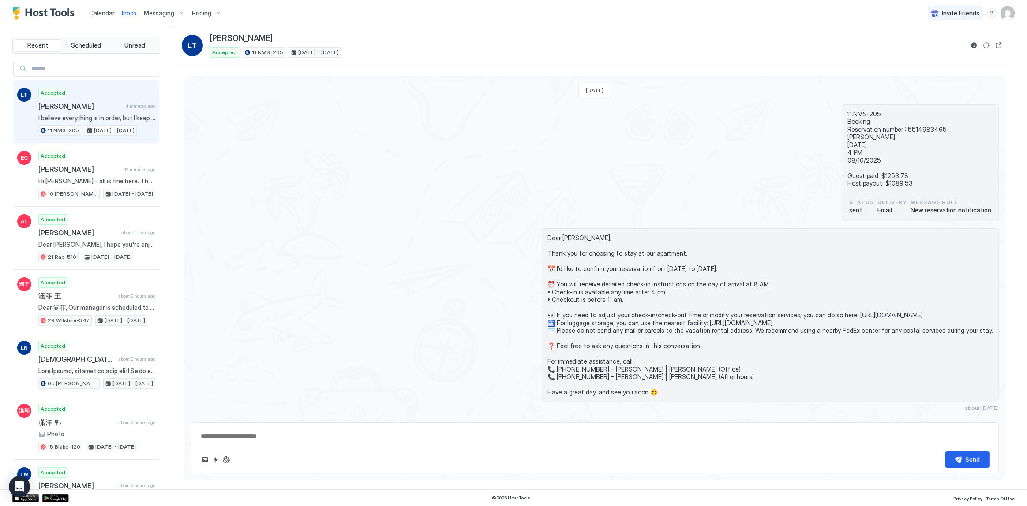
scroll to position [298, 0]
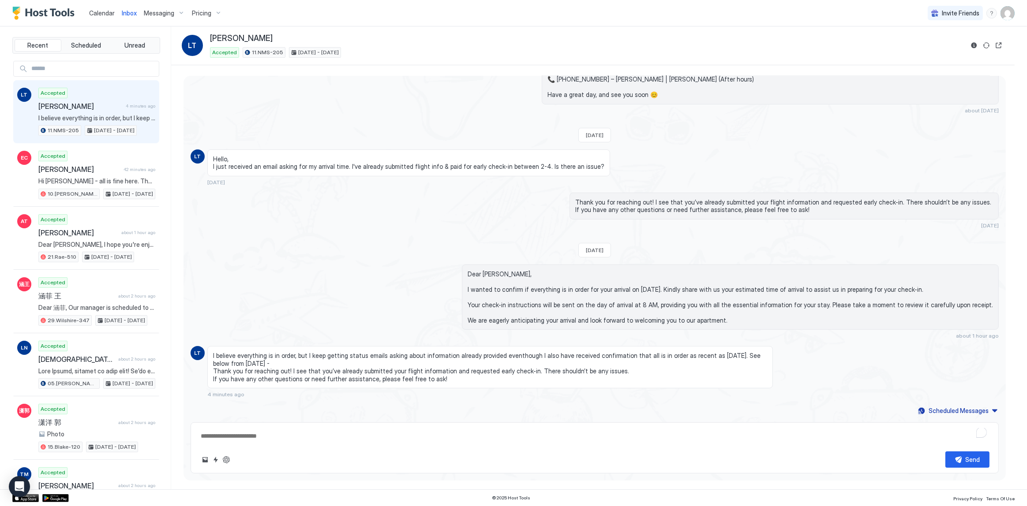
click at [275, 127] on div "Fri, July 4th 2025 11.NMS-205 Booking Reservation number : 5514983465 Lance Tay…" at bounding box center [595, 97] width 822 height 639
click at [436, 106] on div "Dear [PERSON_NAME], Thank you for choosing to stay at our apartment. 📅 I’d like…" at bounding box center [716, 22] width 566 height 183
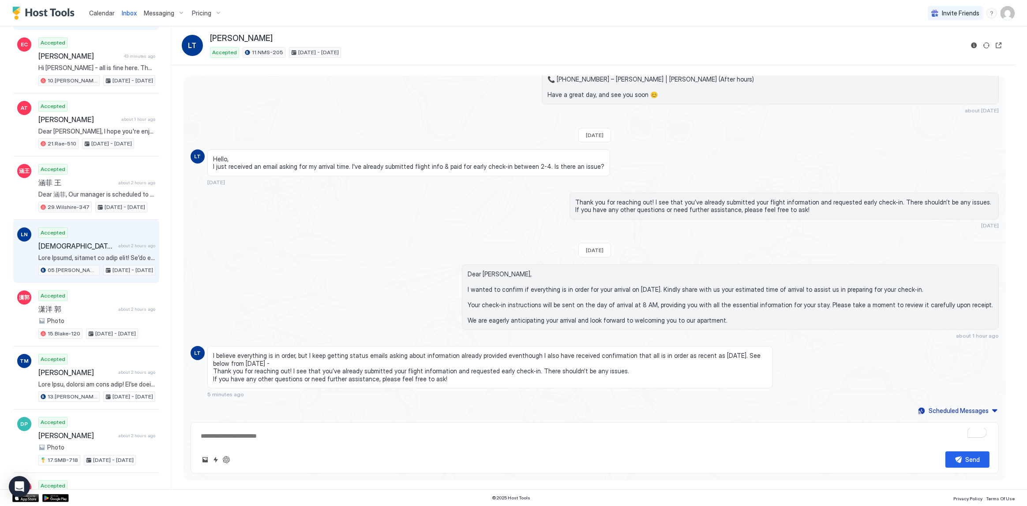
scroll to position [120, 0]
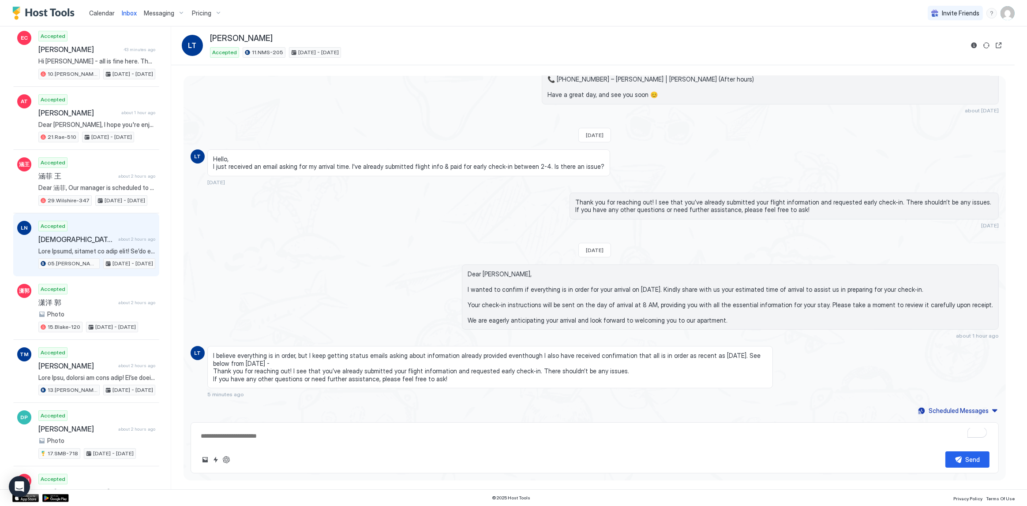
click at [120, 252] on span at bounding box center [96, 251] width 117 height 8
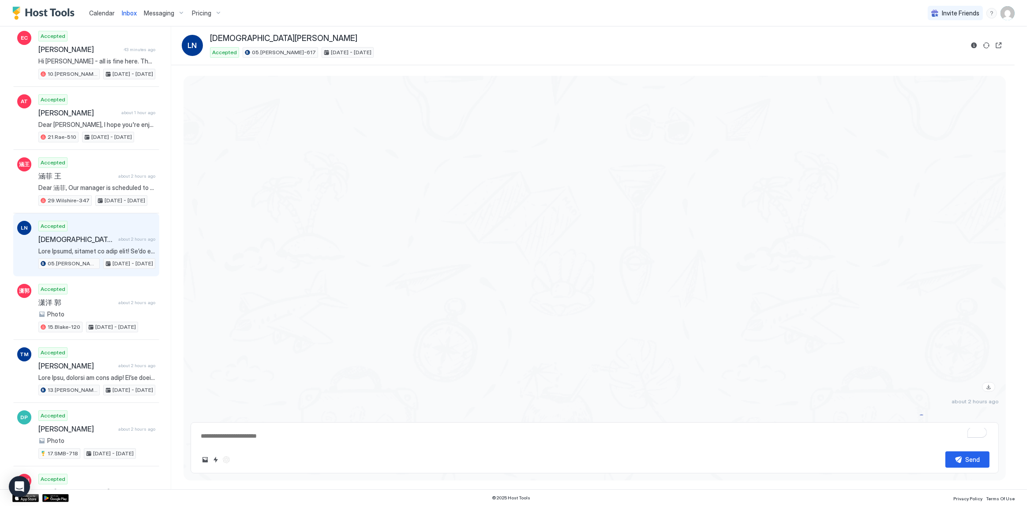
scroll to position [944, 0]
click at [973, 48] on button "Reservation information" at bounding box center [974, 45] width 11 height 11
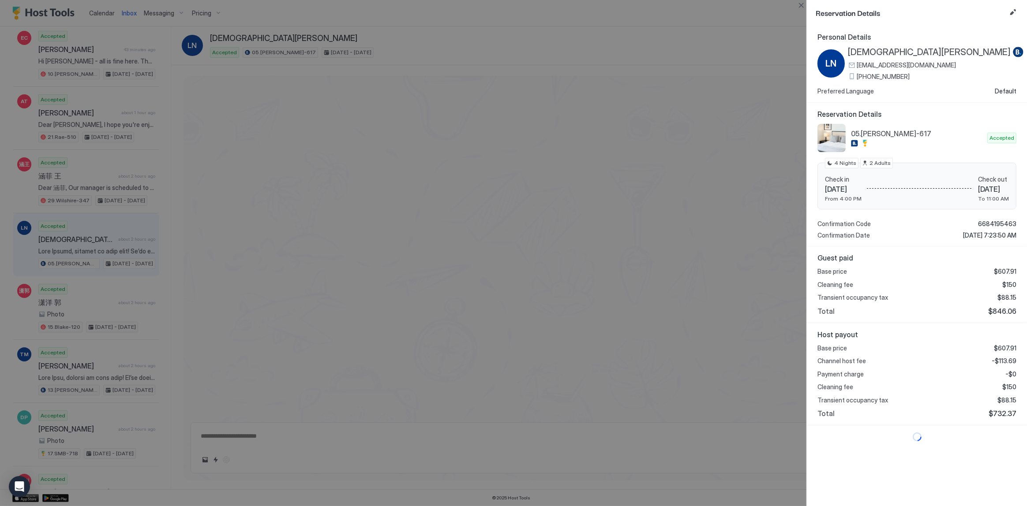
click at [1000, 309] on span "$846.06" at bounding box center [1002, 311] width 28 height 9
copy span "846.06"
click at [1001, 359] on span "-$113.69" at bounding box center [1004, 361] width 25 height 8
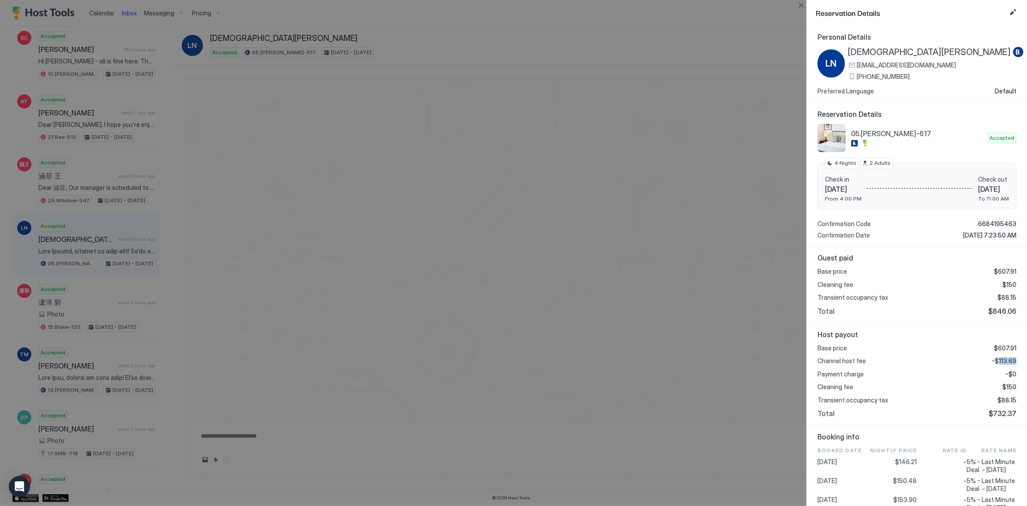
click at [1001, 359] on span "-$113.69" at bounding box center [1004, 361] width 25 height 8
copy span "113.69"
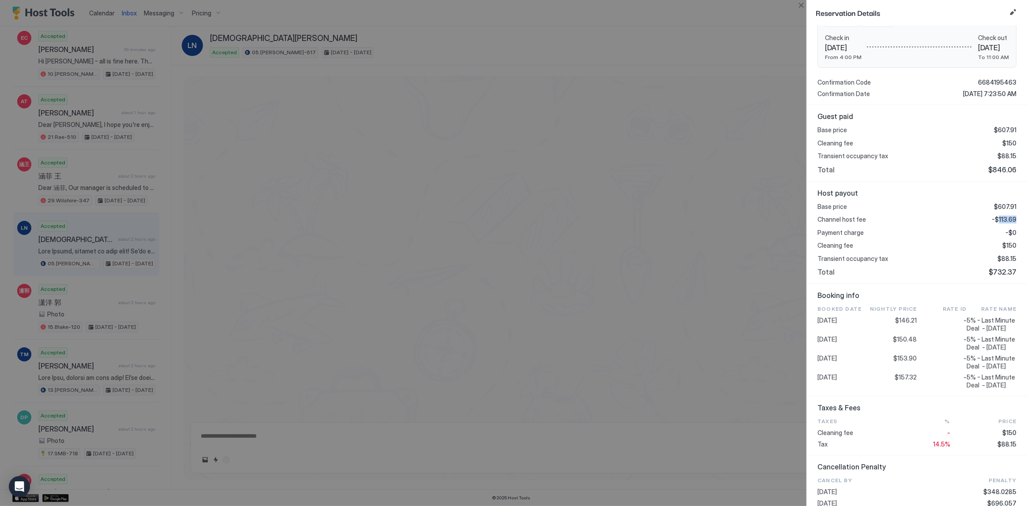
scroll to position [160, 0]
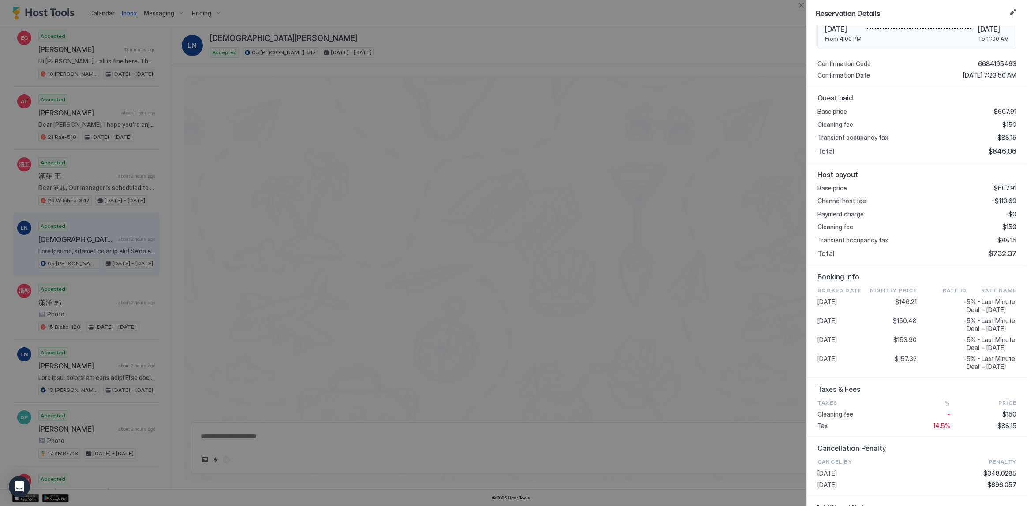
click at [909, 325] on span "$150.48" at bounding box center [905, 321] width 24 height 8
copy span "150.48"
click at [997, 238] on span "$88.15" at bounding box center [1006, 240] width 19 height 8
click at [1001, 243] on span "$88.15" at bounding box center [1006, 240] width 19 height 8
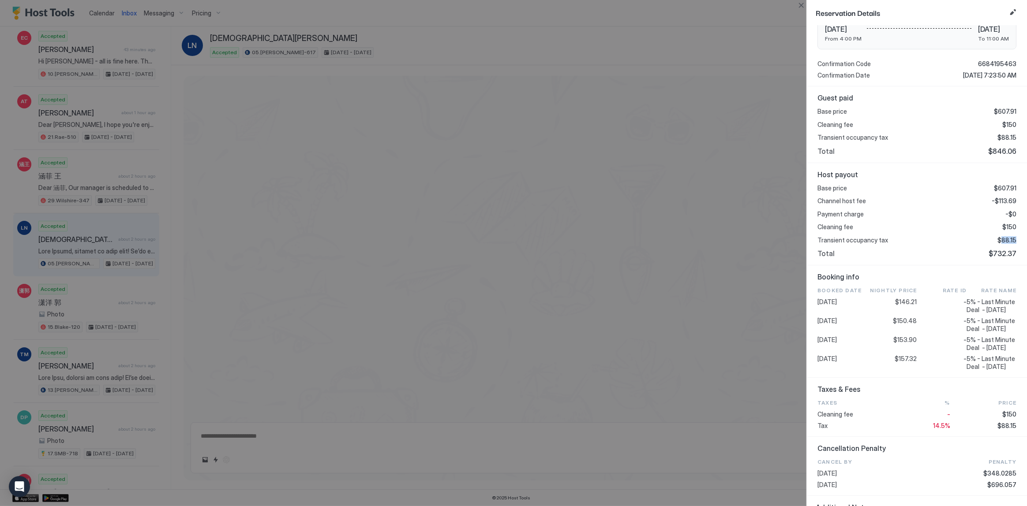
click at [1001, 243] on span "$88.15" at bounding box center [1006, 240] width 19 height 8
copy span "88.15"
click at [443, 150] on div at bounding box center [513, 253] width 1027 height 506
type textarea "*"
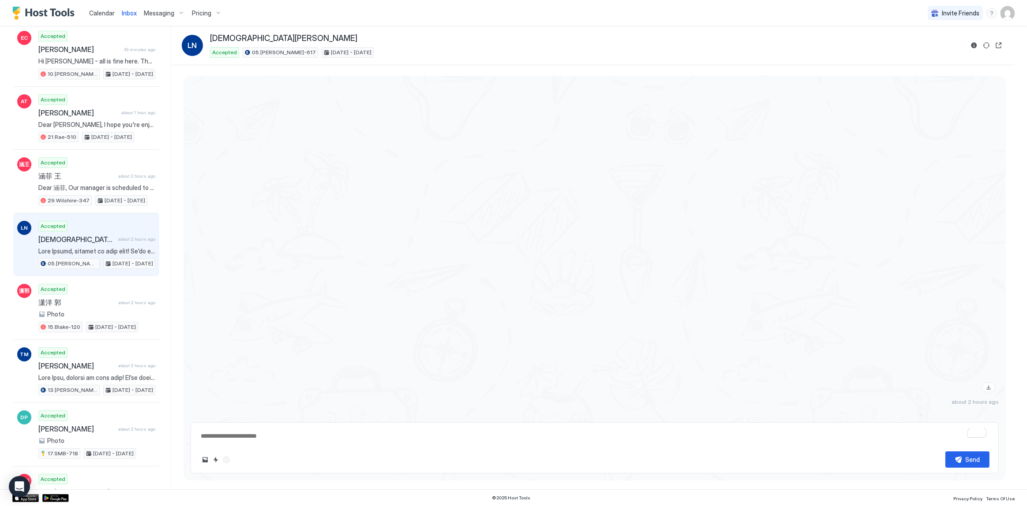
click at [111, 17] on link "Calendar" at bounding box center [102, 12] width 26 height 9
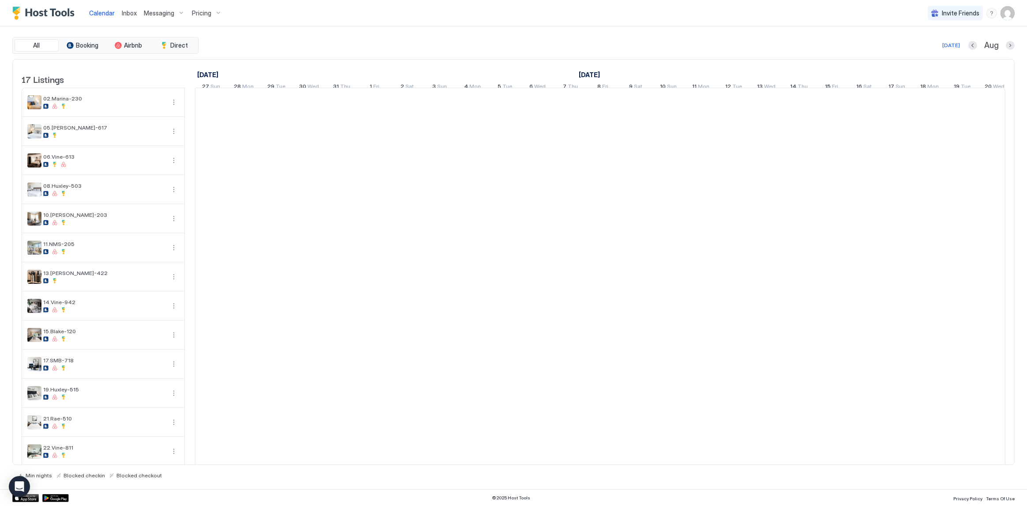
scroll to position [0, 490]
click at [365, 46] on div "Today Aug" at bounding box center [607, 45] width 814 height 11
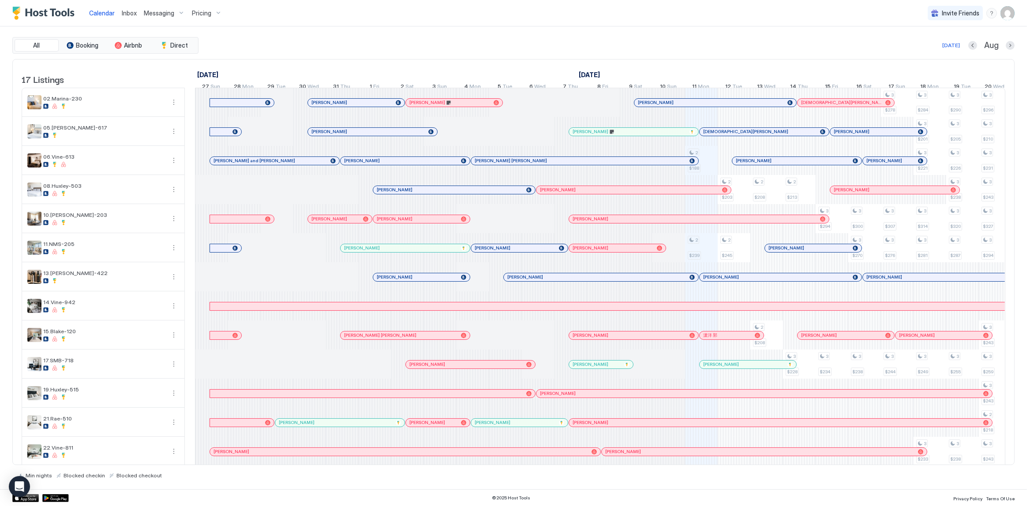
scroll to position [0, 490]
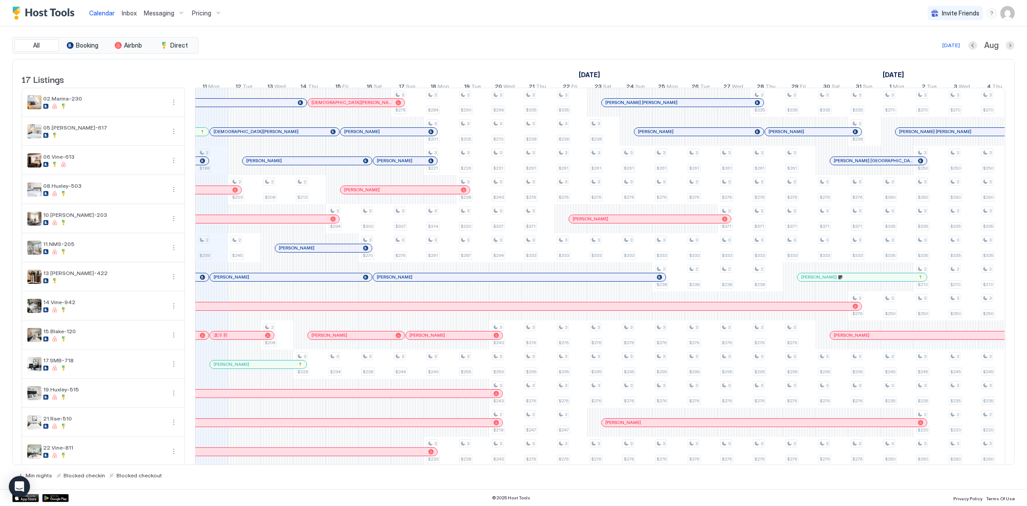
click at [132, 15] on span "Inbox" at bounding box center [129, 12] width 15 height 7
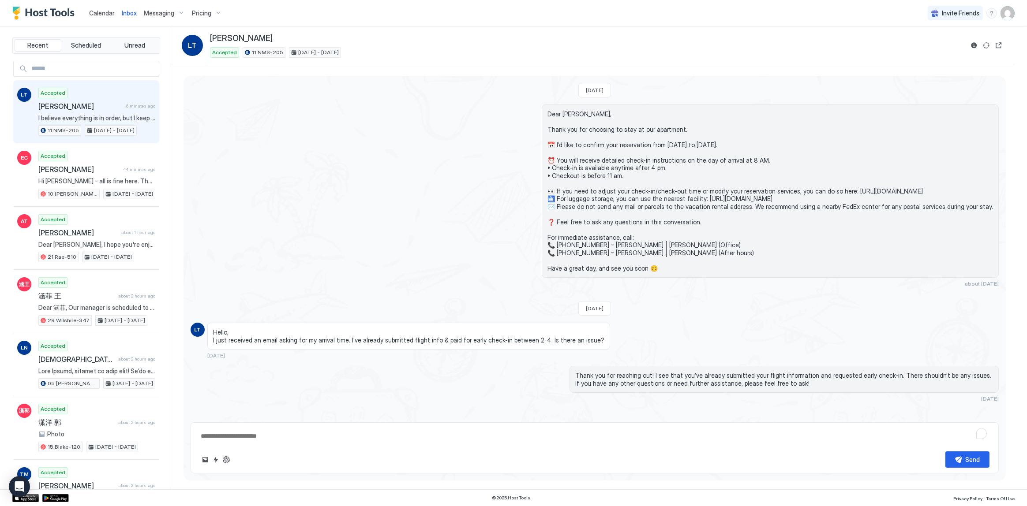
scroll to position [298, 0]
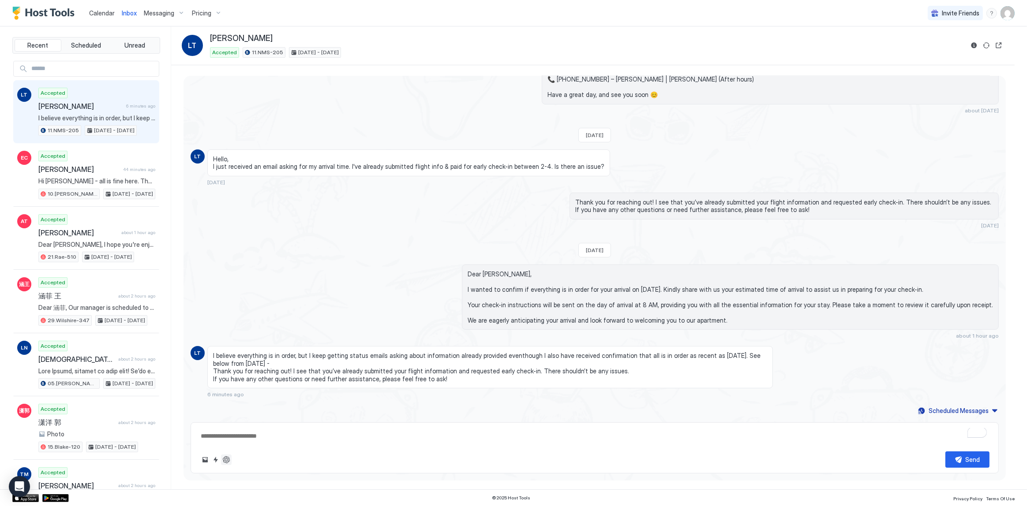
click at [230, 461] on button "ChatGPT Auto Reply" at bounding box center [226, 460] width 11 height 11
type textarea "*"
type textarea "**********"
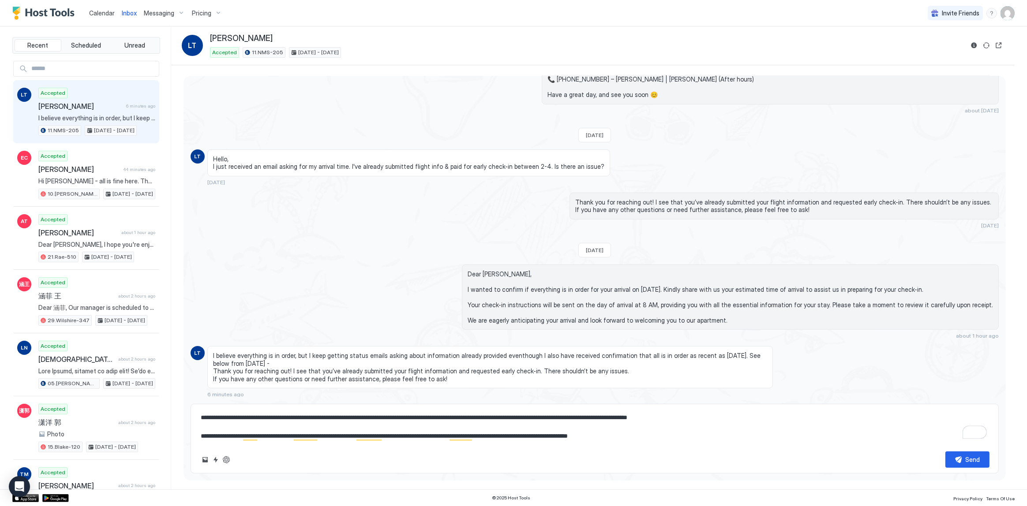
drag, startPoint x: 346, startPoint y: 419, endPoint x: 538, endPoint y: 435, distance: 193.0
click at [346, 419] on textarea "**********" at bounding box center [595, 427] width 790 height 35
click at [468, 417] on textarea "**********" at bounding box center [595, 427] width 790 height 35
click at [451, 427] on textarea "**********" at bounding box center [595, 427] width 790 height 35
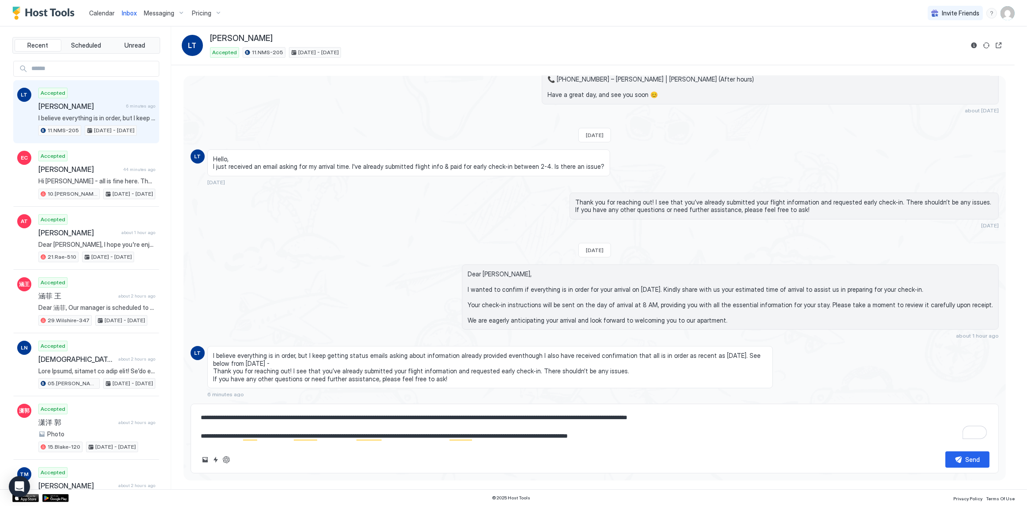
click at [451, 427] on textarea "**********" at bounding box center [595, 427] width 790 height 35
click at [458, 422] on textarea "**********" at bounding box center [595, 427] width 790 height 35
type textarea "*"
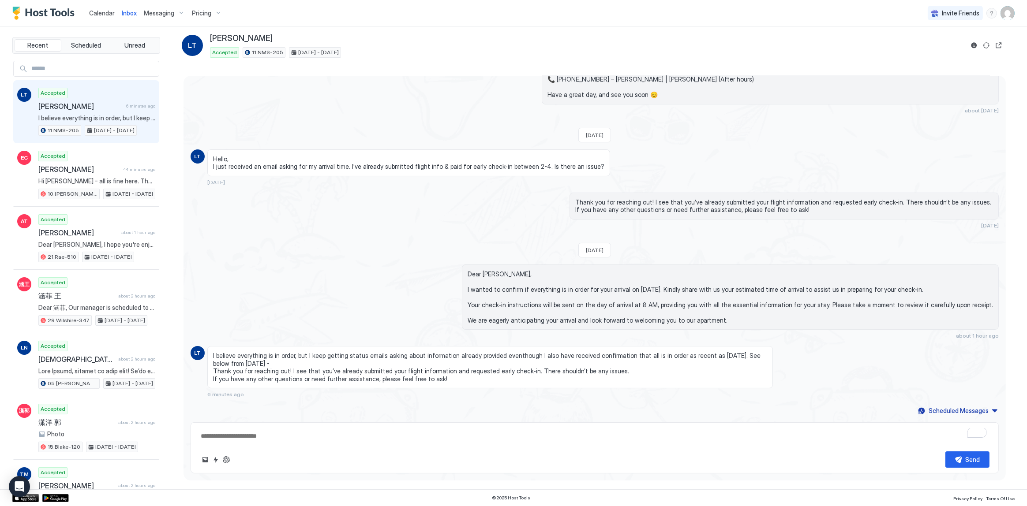
click at [413, 304] on div "Dear Lance, I wanted to confirm if everything is in order for your arrival on A…" at bounding box center [595, 302] width 808 height 75
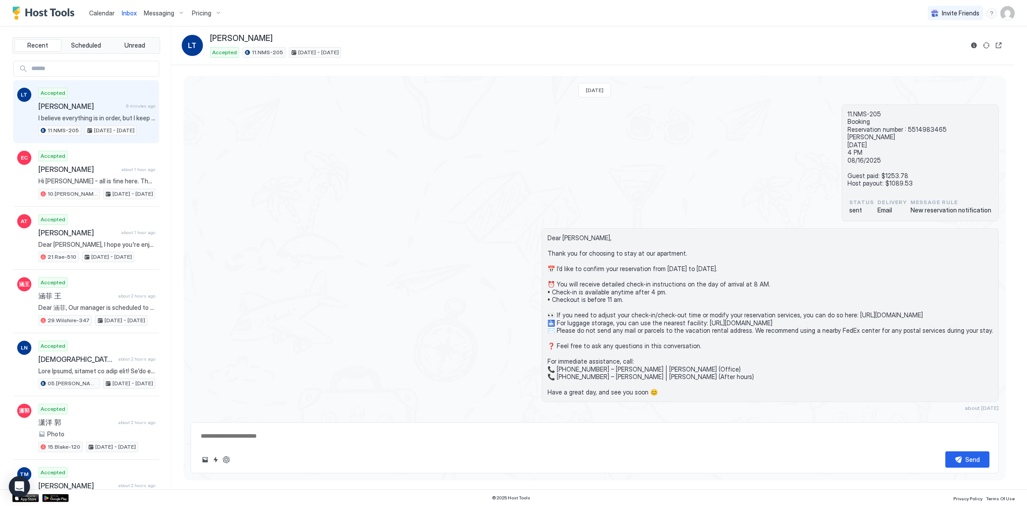
scroll to position [298, 0]
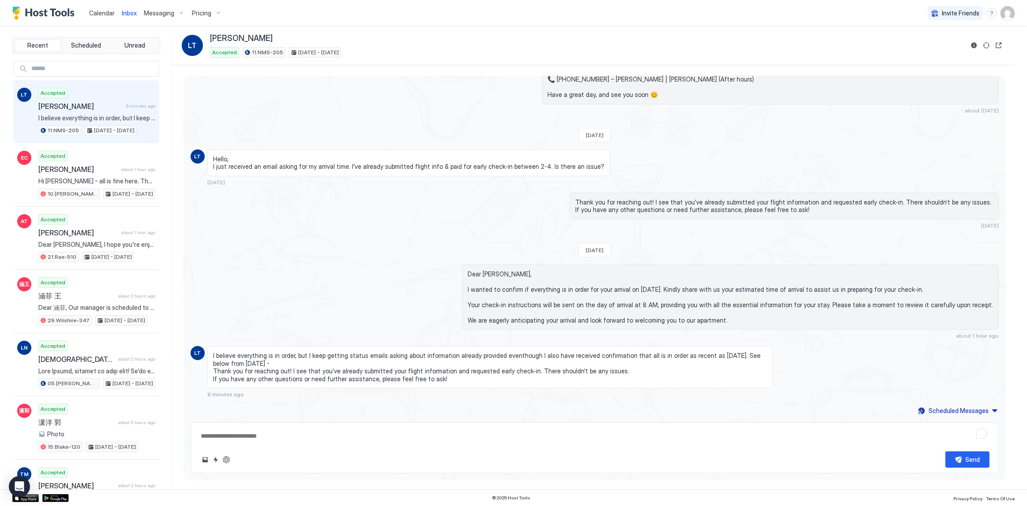
type textarea "*"
click at [102, 13] on span "Calendar" at bounding box center [102, 12] width 26 height 7
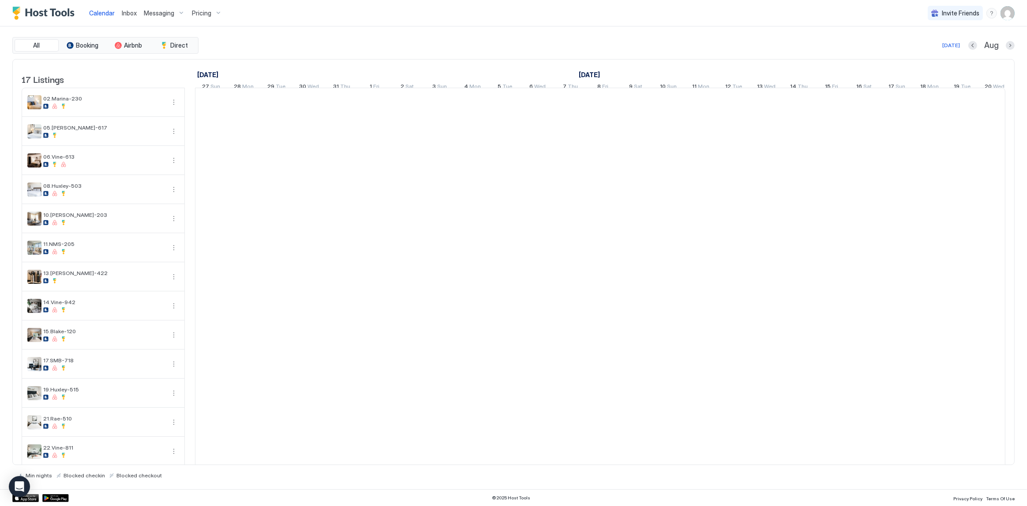
scroll to position [0, 490]
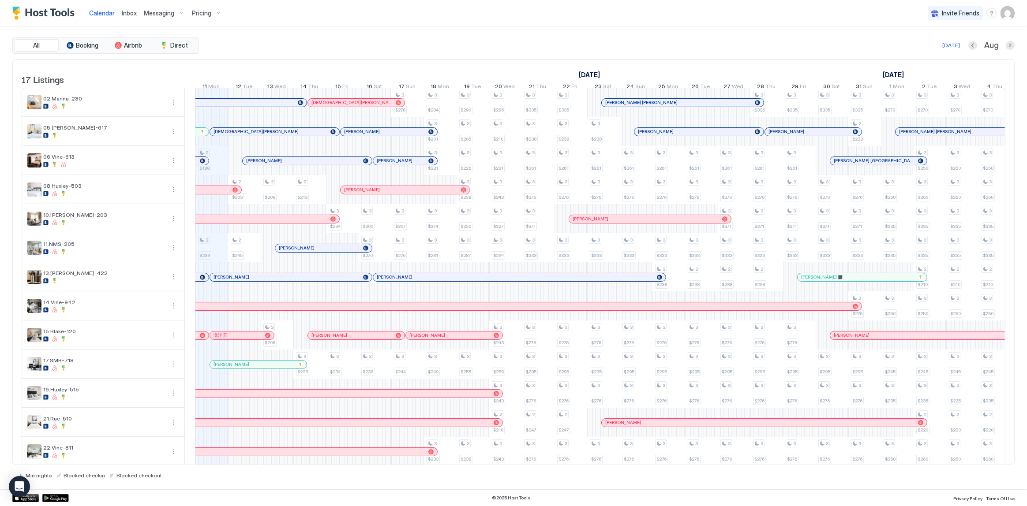
click at [726, 48] on div "Today Aug" at bounding box center [607, 45] width 814 height 11
click at [384, 43] on div "Today Aug" at bounding box center [607, 45] width 814 height 11
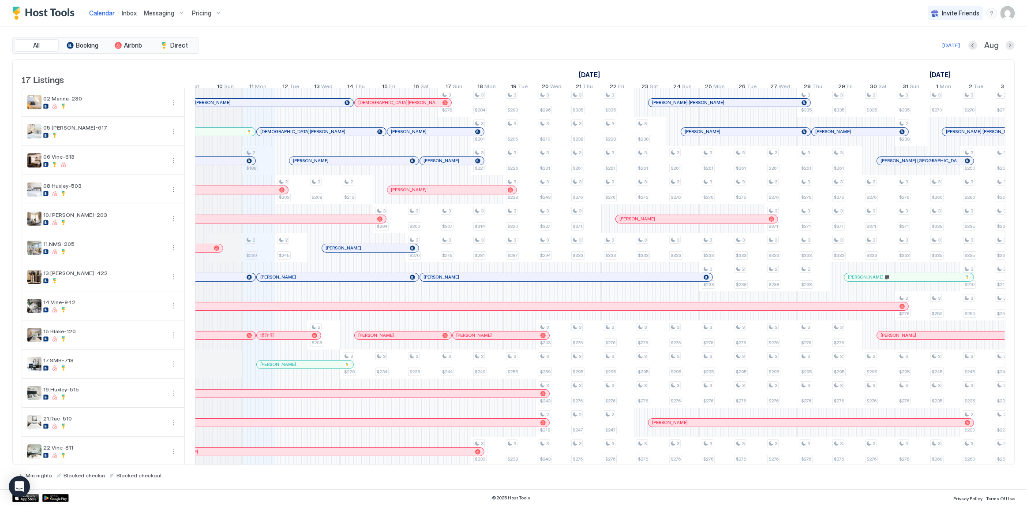
scroll to position [0, 370]
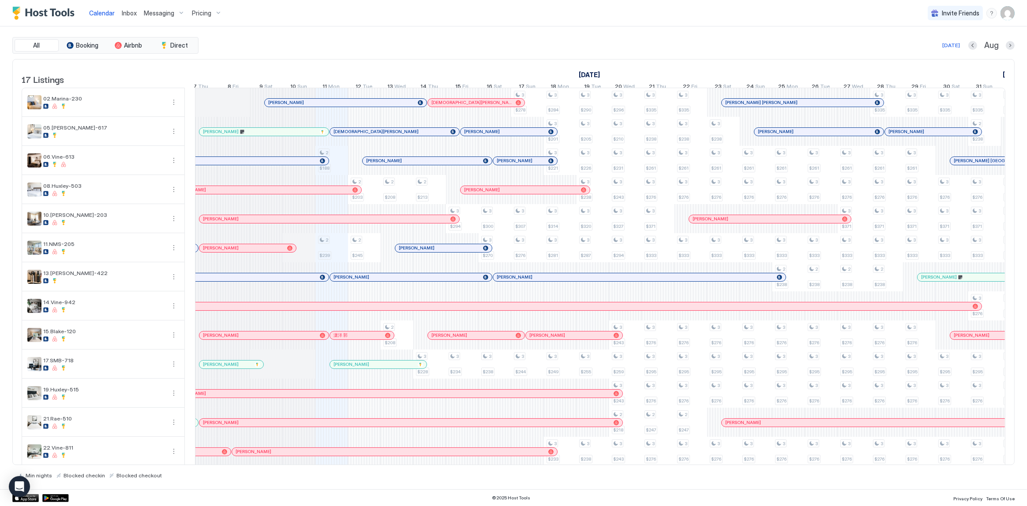
click at [560, 28] on div "All Booking Airbnb Direct Today Aug 17 Listings July 2025 August 2025 September…" at bounding box center [513, 257] width 1002 height 463
click at [584, 52] on div "All Booking Airbnb Direct Today Aug" at bounding box center [513, 45] width 1002 height 17
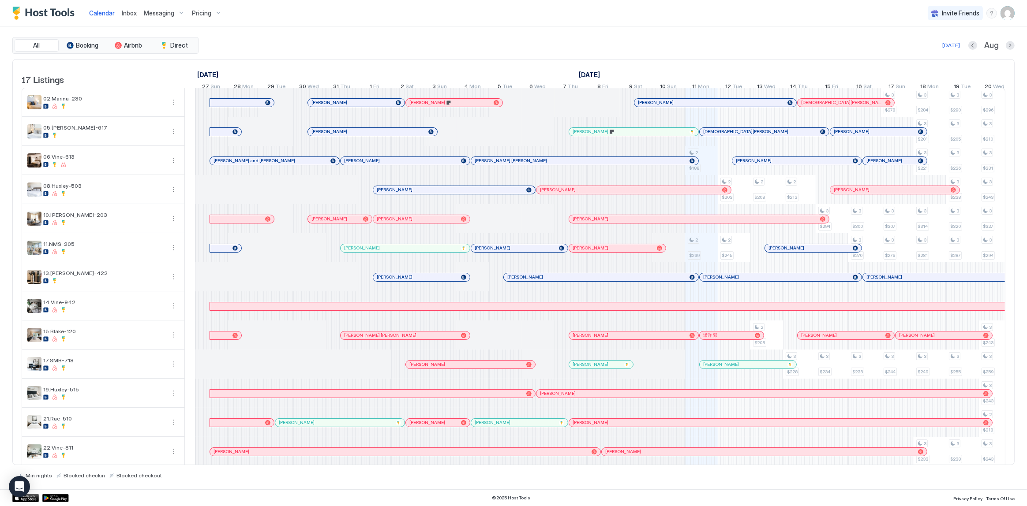
scroll to position [0, 490]
